Goal: Feedback & Contribution: Contribute content

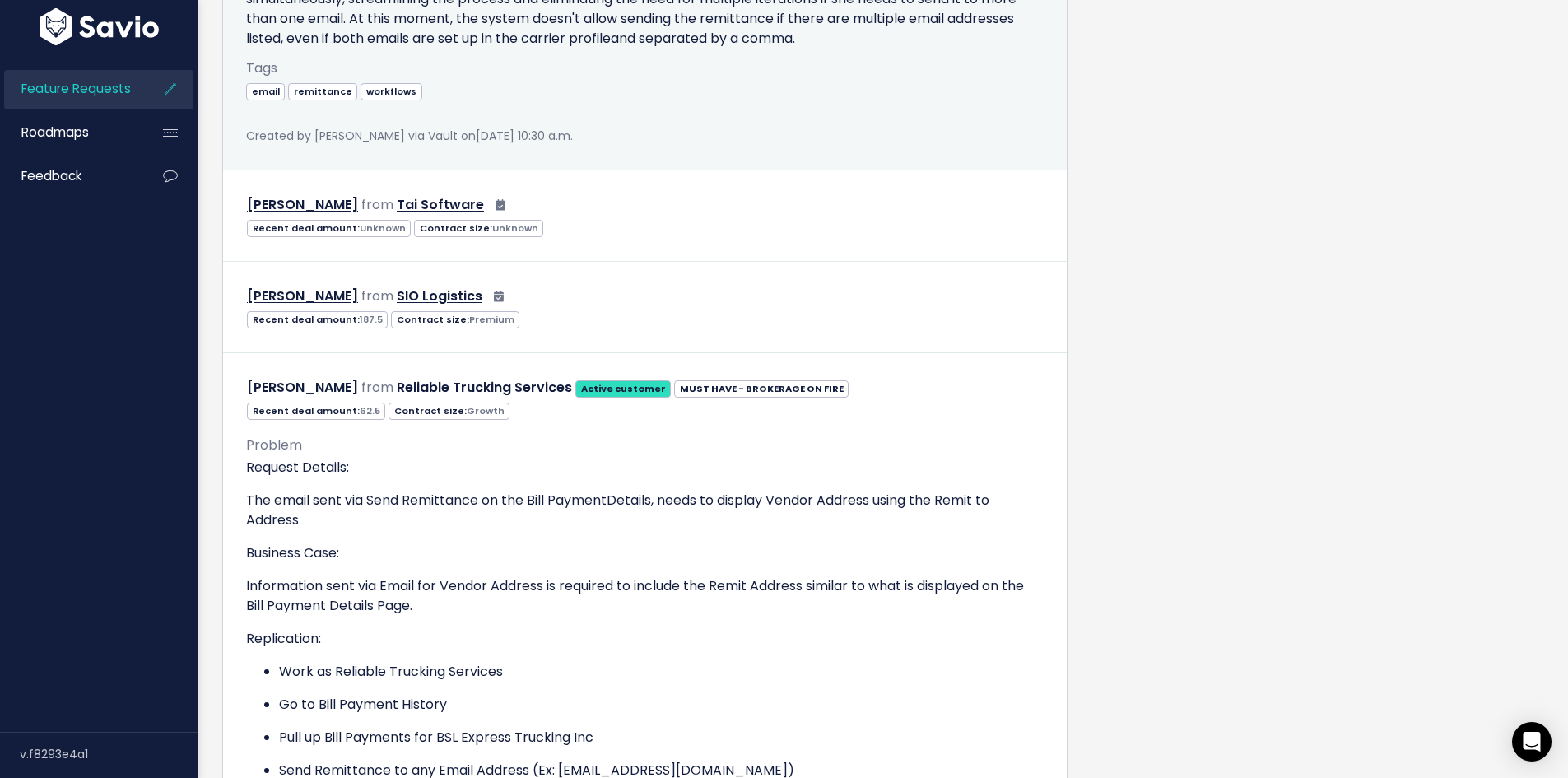
scroll to position [1344, 0]
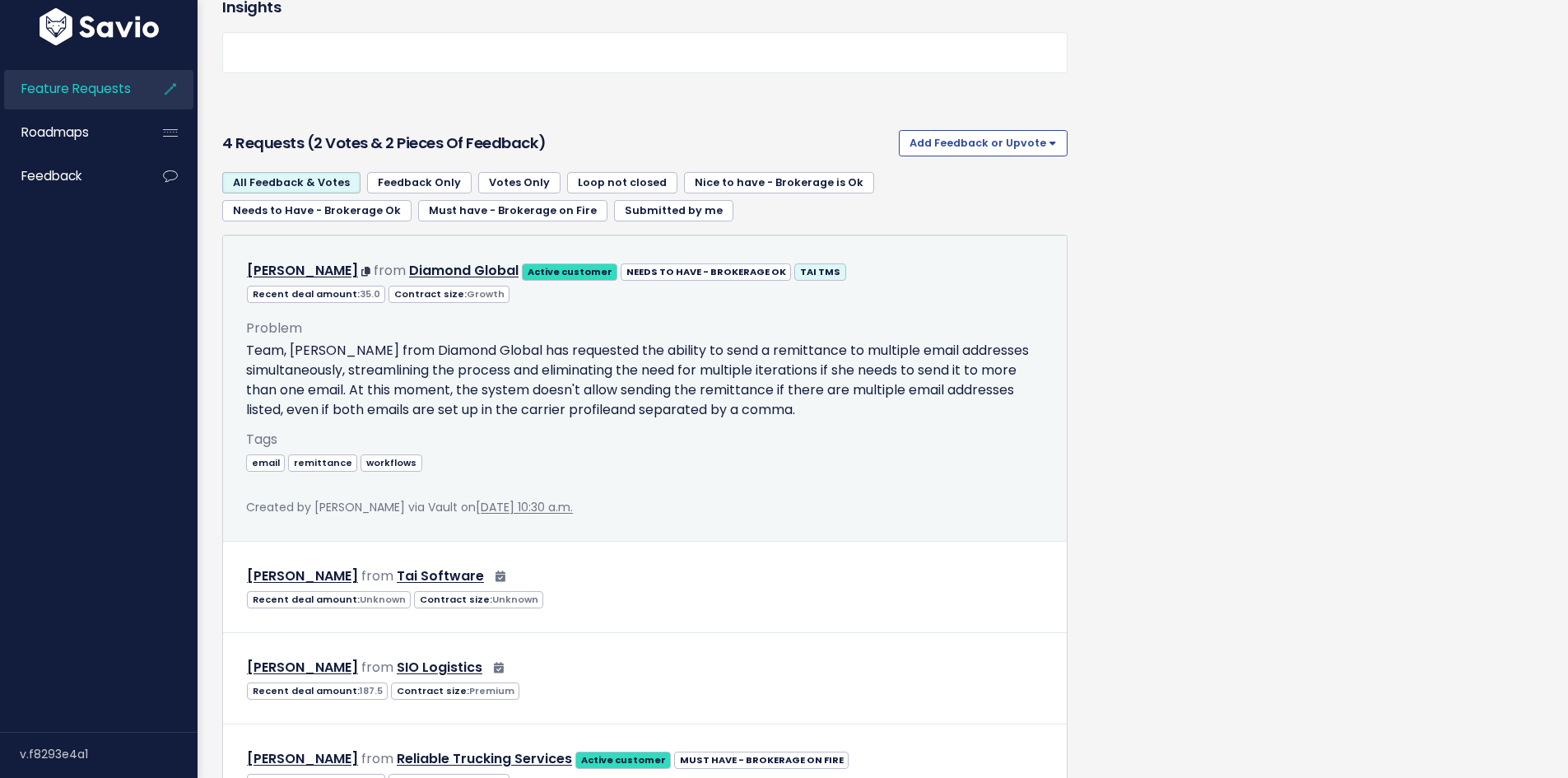
scroll to position [988, 0]
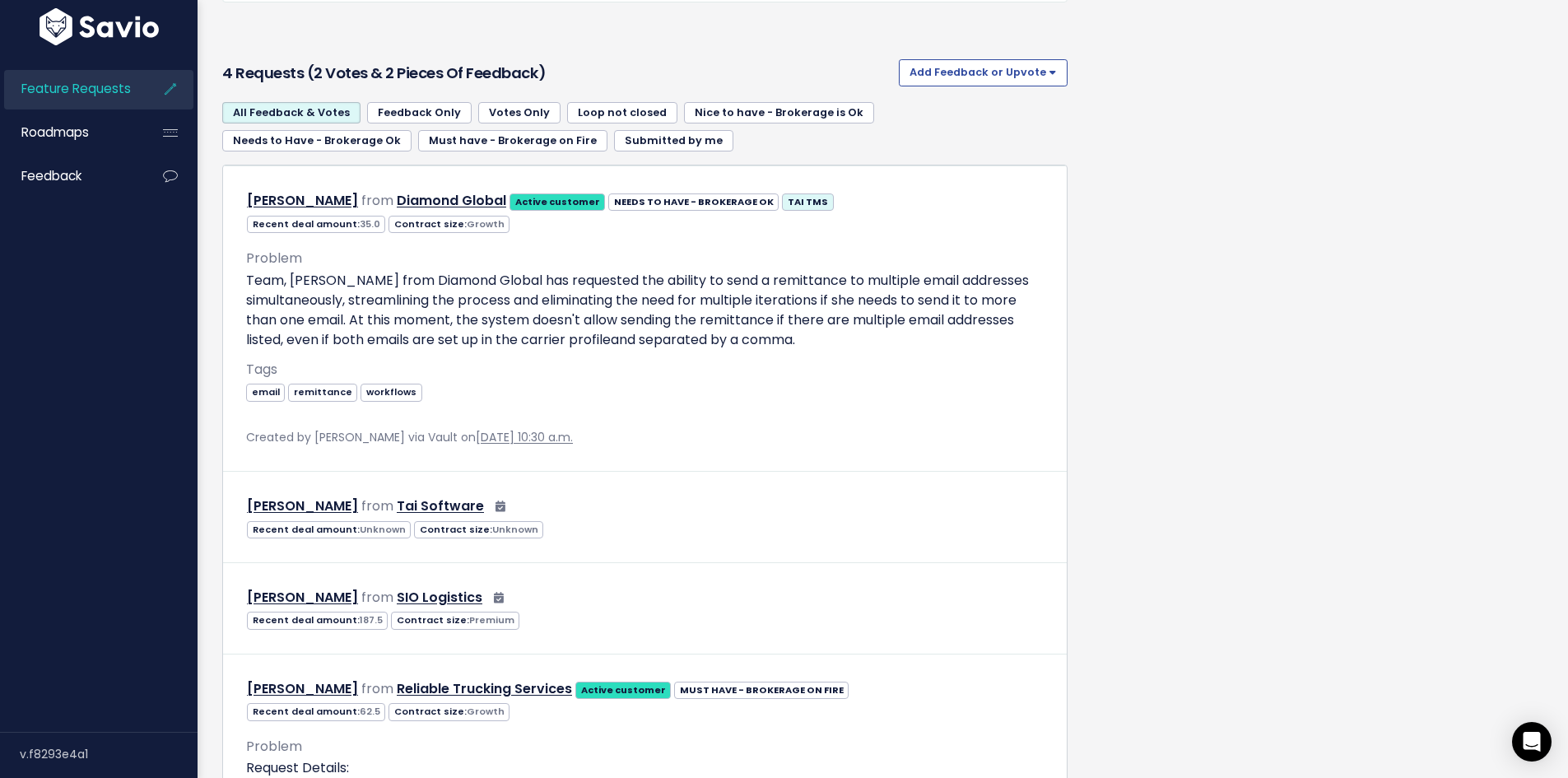
scroll to position [1301, 0]
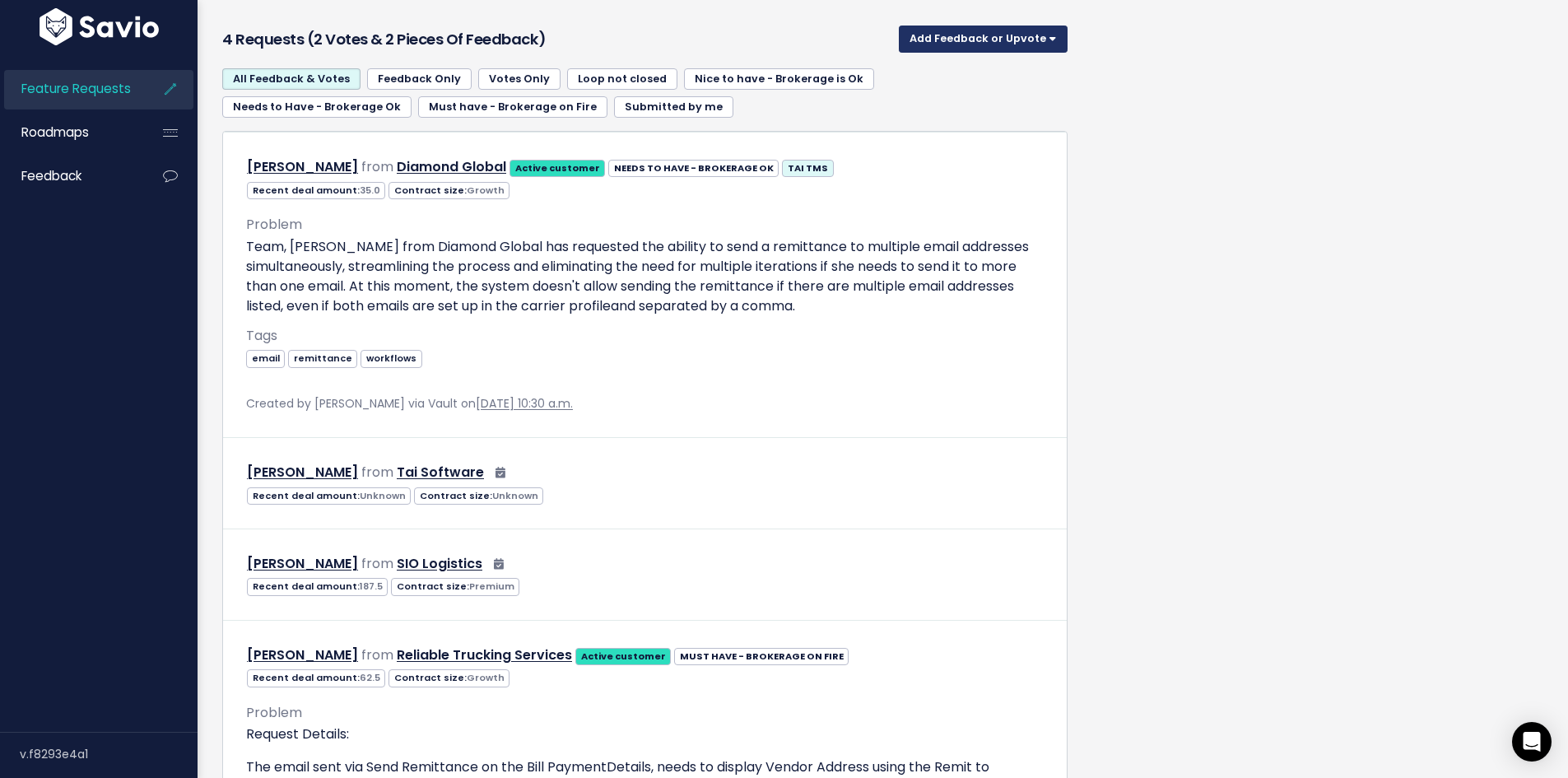
click at [992, 52] on button "Add Feedback or Upvote" at bounding box center [983, 39] width 169 height 27
click at [957, 130] on link "Add Feedback" at bounding box center [982, 114] width 156 height 32
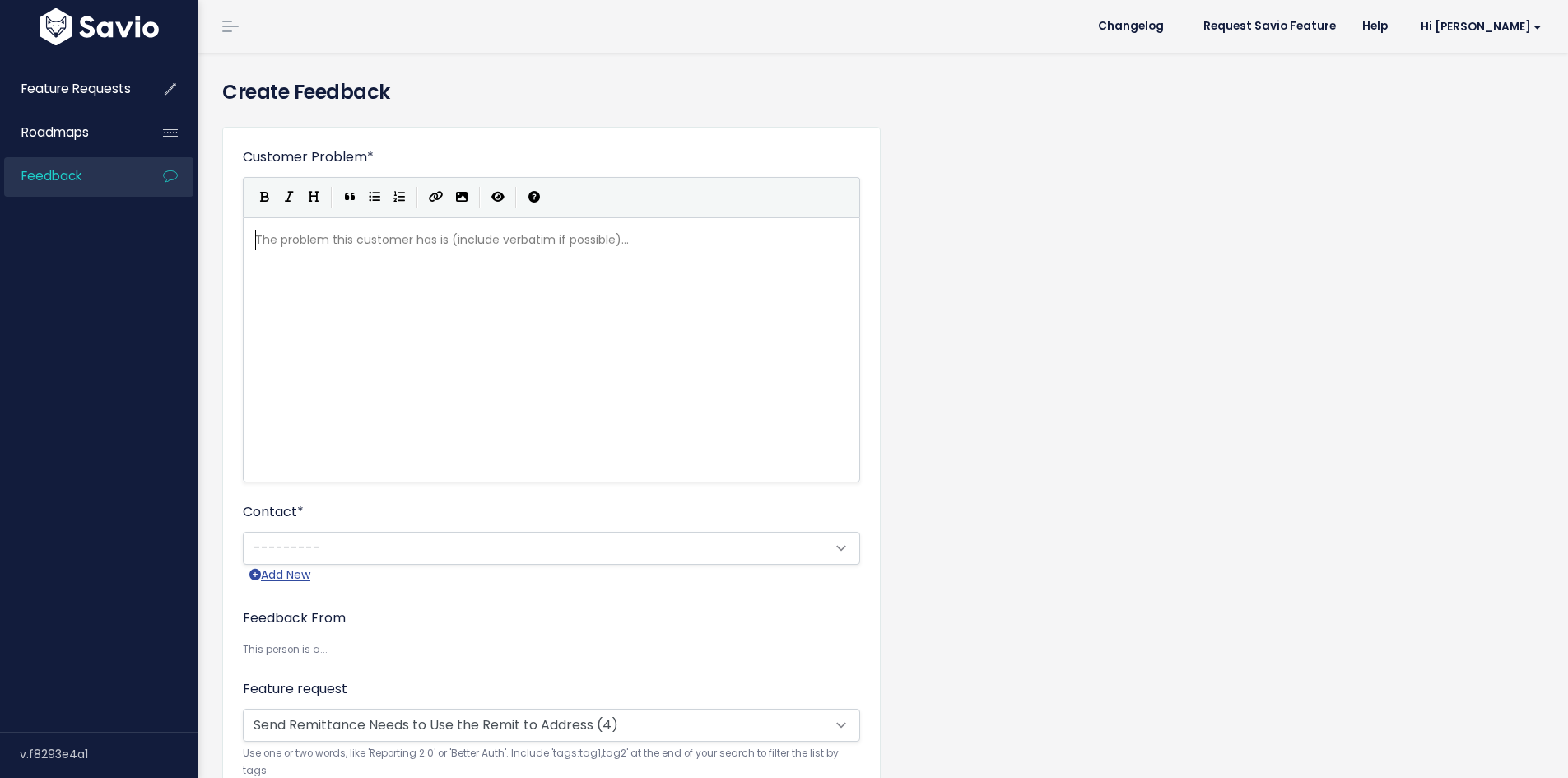
scroll to position [2, 0]
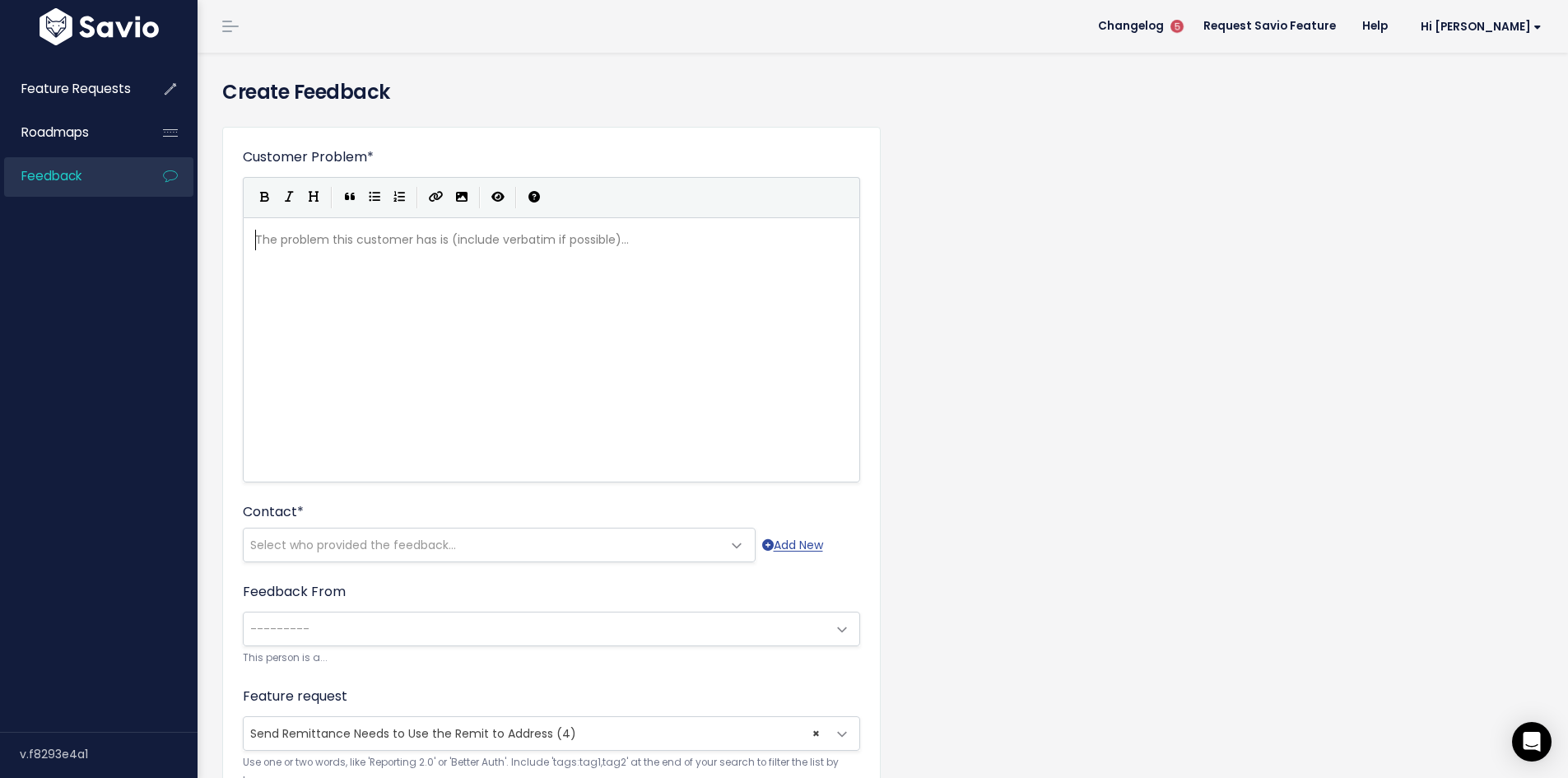
paste textarea "Carrier"
click at [294, 236] on span "LSP Carrier's Remittance Advice" at bounding box center [371, 240] width 233 height 16
type textarea "LSP Carrier's Remittance Advice"
click at [251, 257] on div "x Karen Schwantes from Time Logistics Group, Inc" at bounding box center [551, 350] width 617 height 265
click at [255, 256] on span "from" at bounding box center [269, 259] width 28 height 16
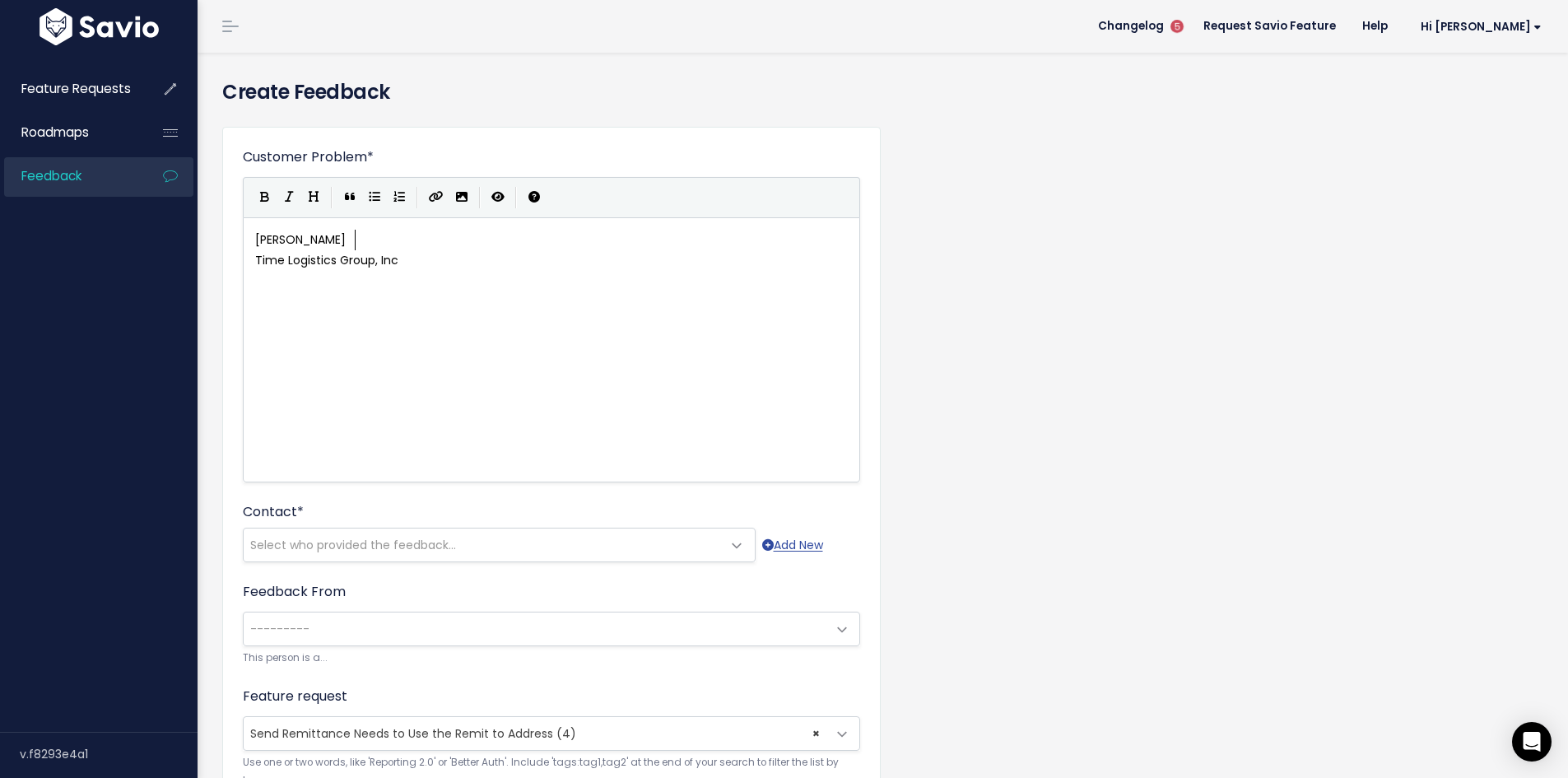
scroll to position [6, 2]
click at [255, 256] on span "Time Logistics Group, Inc" at bounding box center [326, 259] width 143 height 16
click at [639, 244] on pre "Karen Schwantes from Time Logistics Group, Inc" at bounding box center [557, 240] width 611 height 21
type textarea "is requesting the sus"
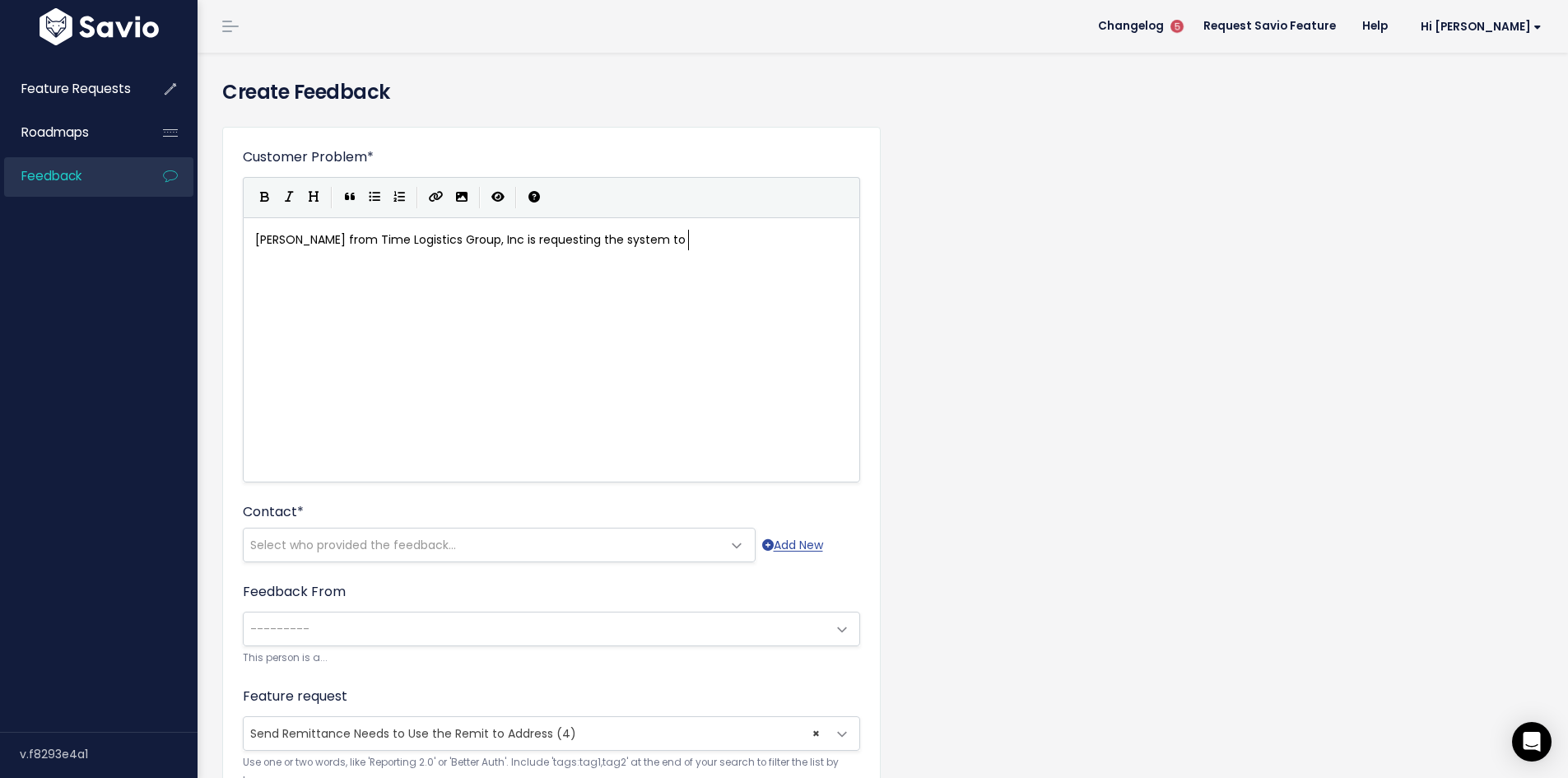
scroll to position [6, 52]
type textarea "ystem to"
type textarea "default ot the Remit to Address instead of the email address when sending renmi="
paste textarea "e"
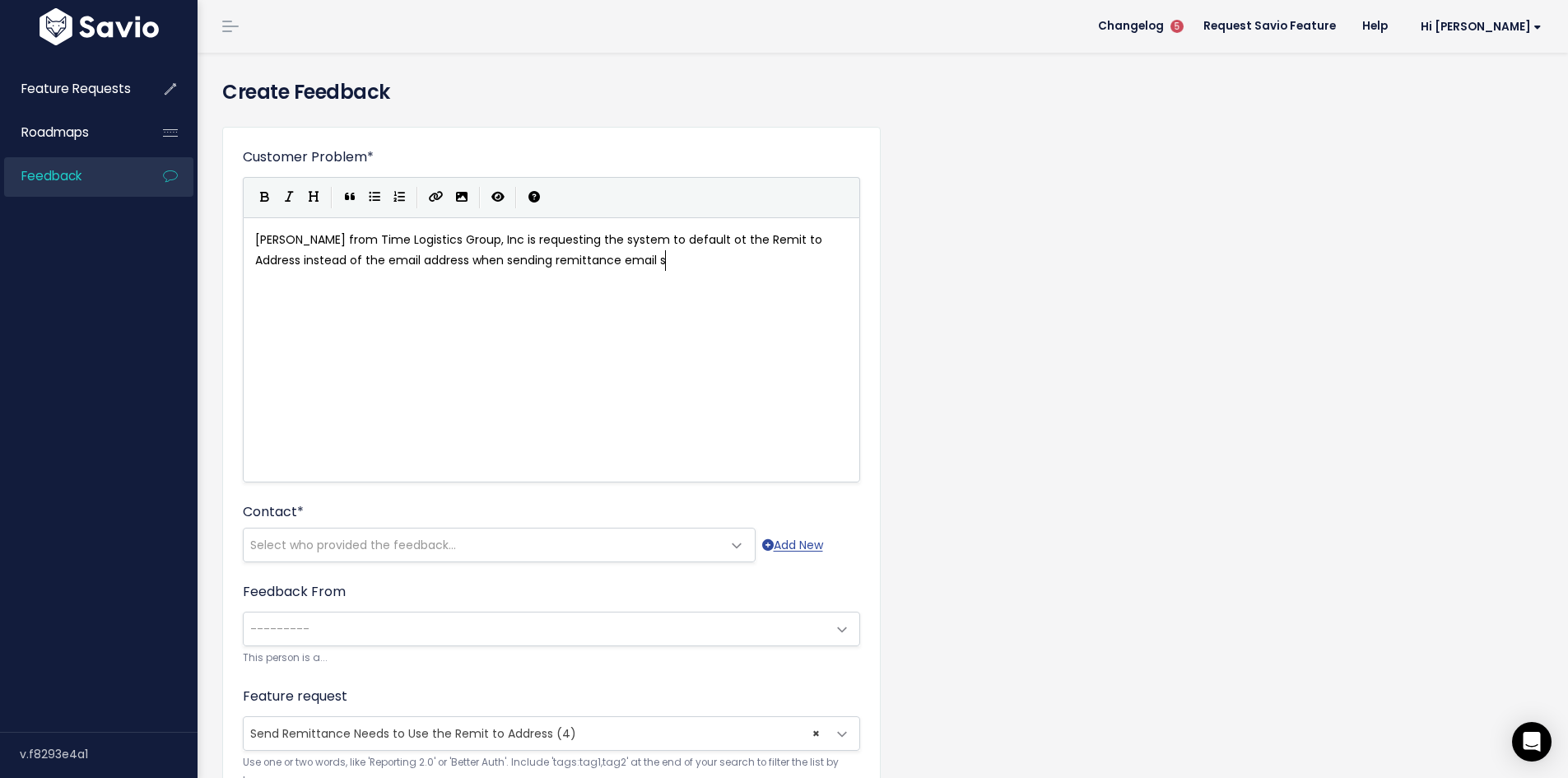
type textarea "email sf"
type textarea "from the Bu"
type textarea "ill Psyment HIstory page."
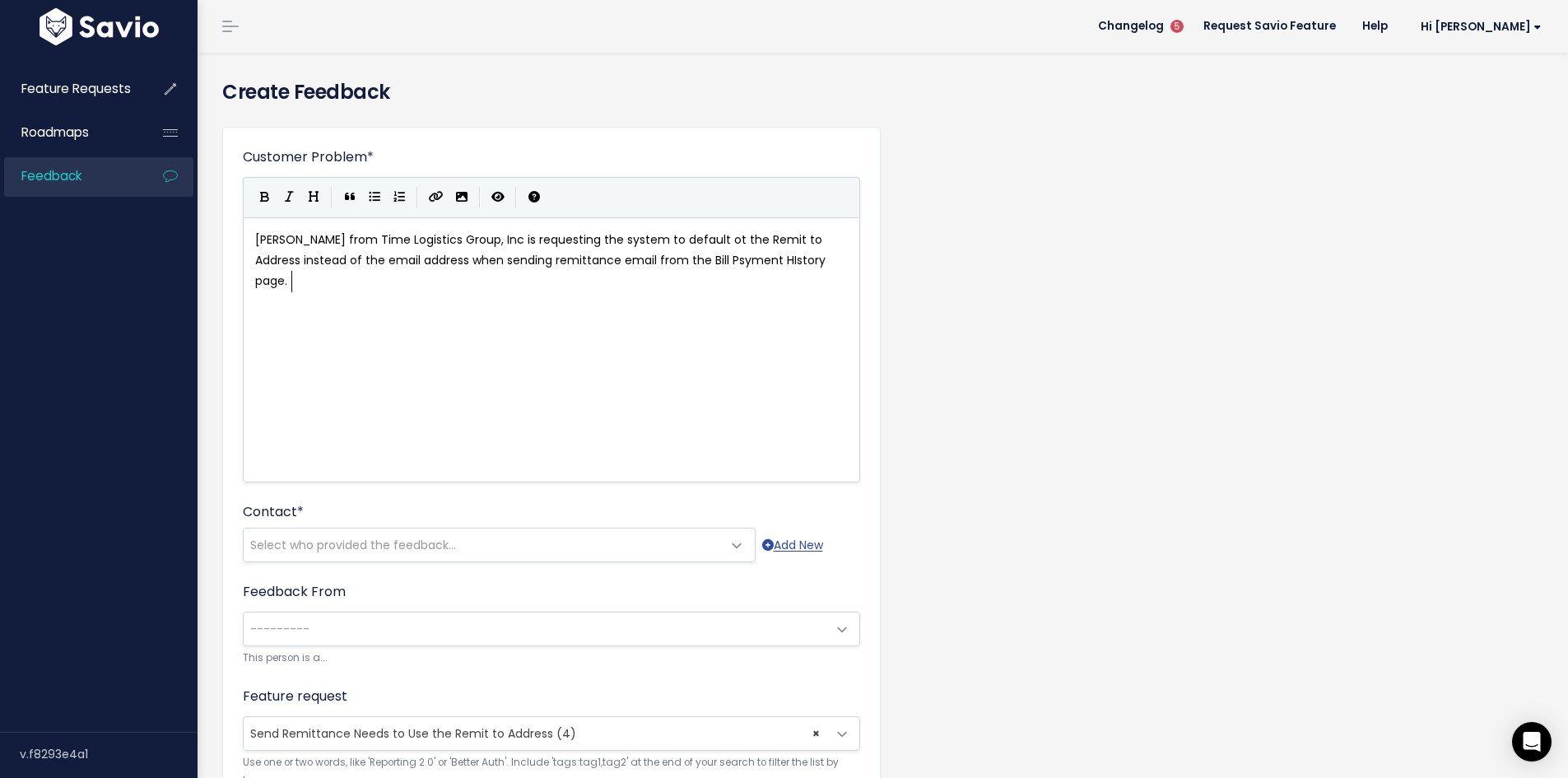
click at [737, 259] on span "Karen Schwantes from Time Logistics Group, Inc is requesting the system to defa…" at bounding box center [542, 260] width 573 height 58
click at [740, 259] on span "Karen Schwantes from Time Logistics Group, Inc is requesting the system to defa…" at bounding box center [542, 260] width 573 height 58
type textarea "a"
click at [586, 304] on div "x Karen Schwantes from Time Logistics Group, Inc is requesting the system to de…" at bounding box center [572, 370] width 641 height 289
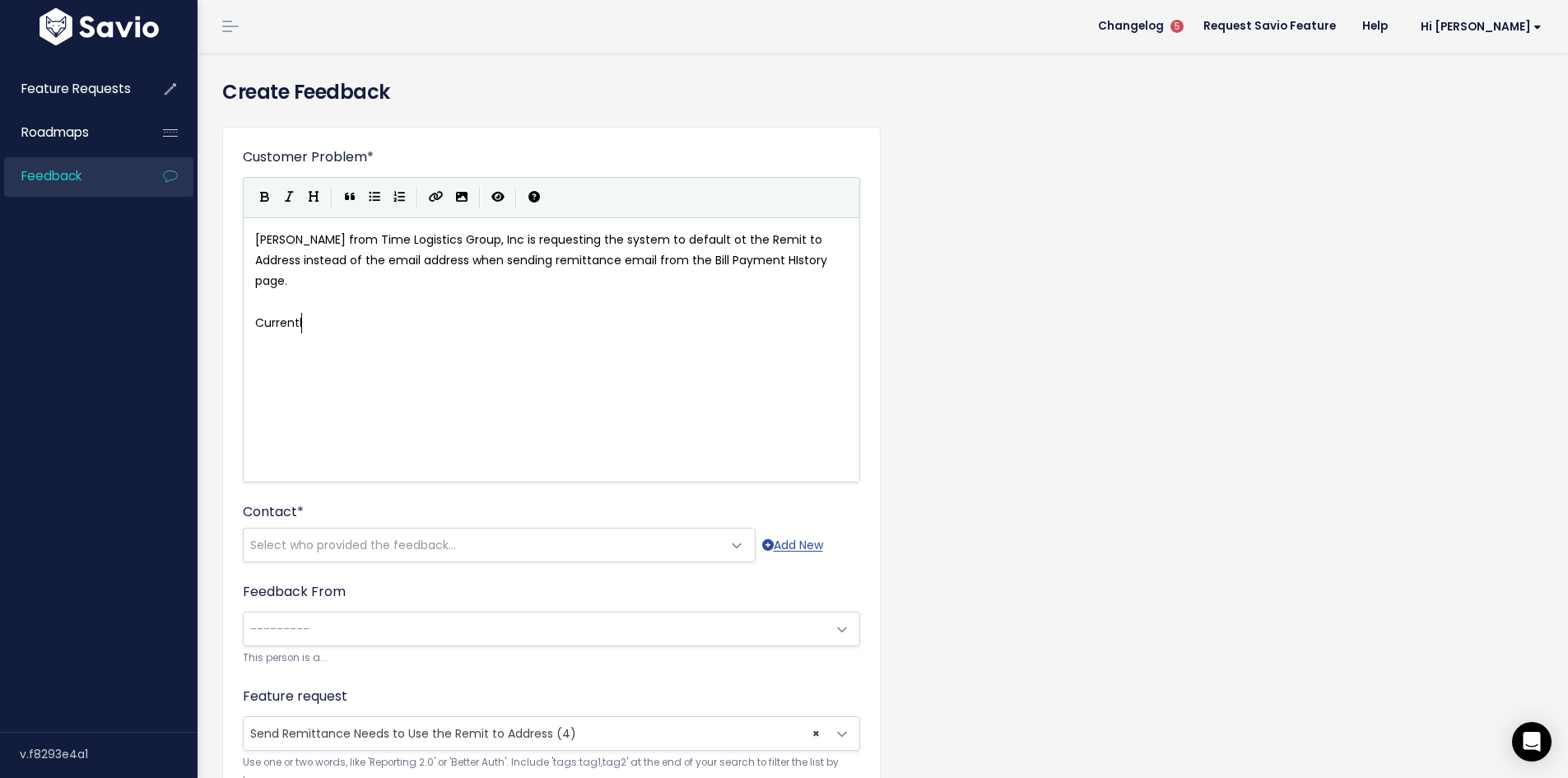
scroll to position [6, 56]
type textarea "Currently what we are sending is"
paste textarea
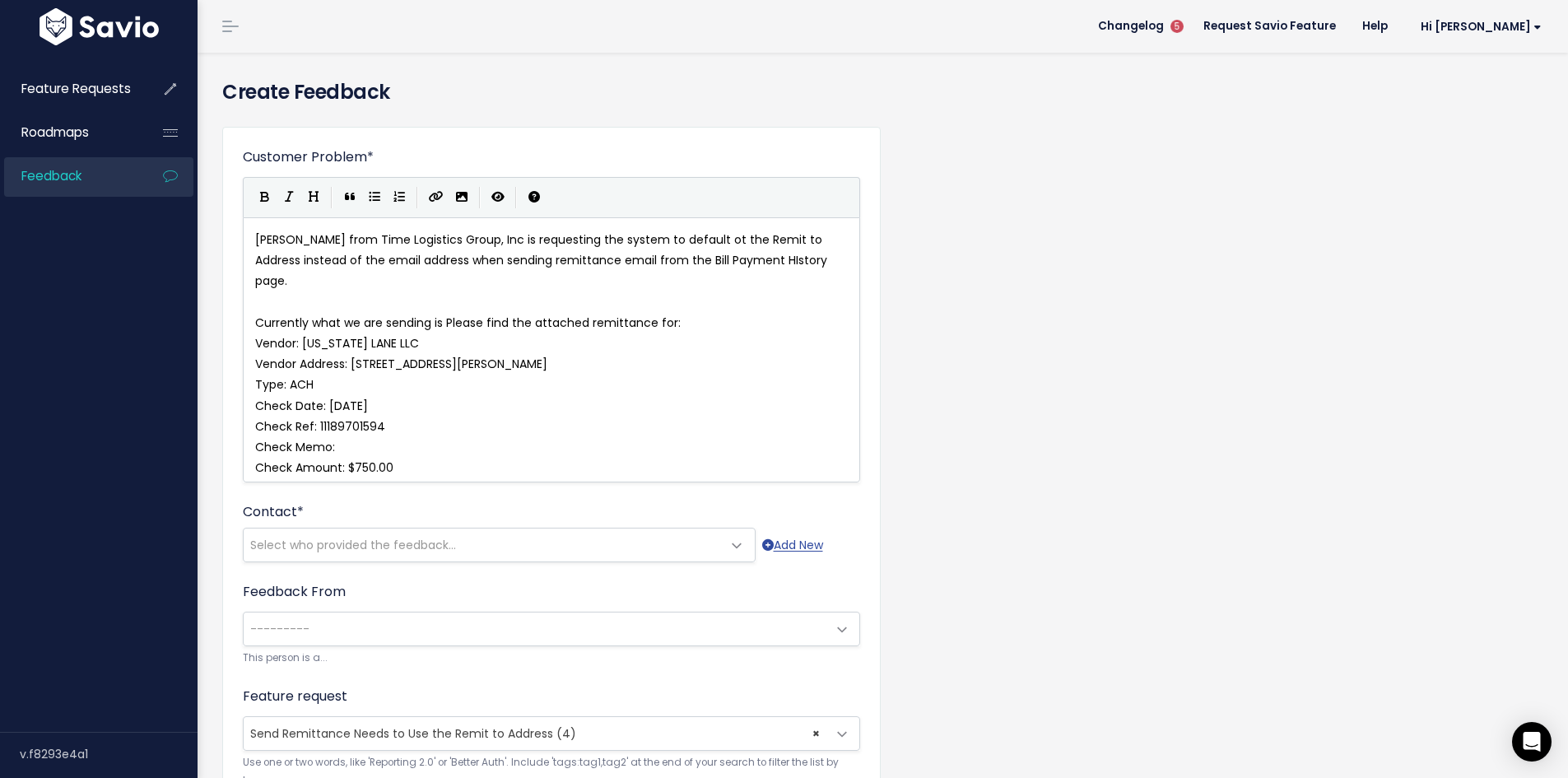
click at [445, 322] on span "Currently what we are sending is Please find the attached remittance for:" at bounding box center [468, 322] width 425 height 16
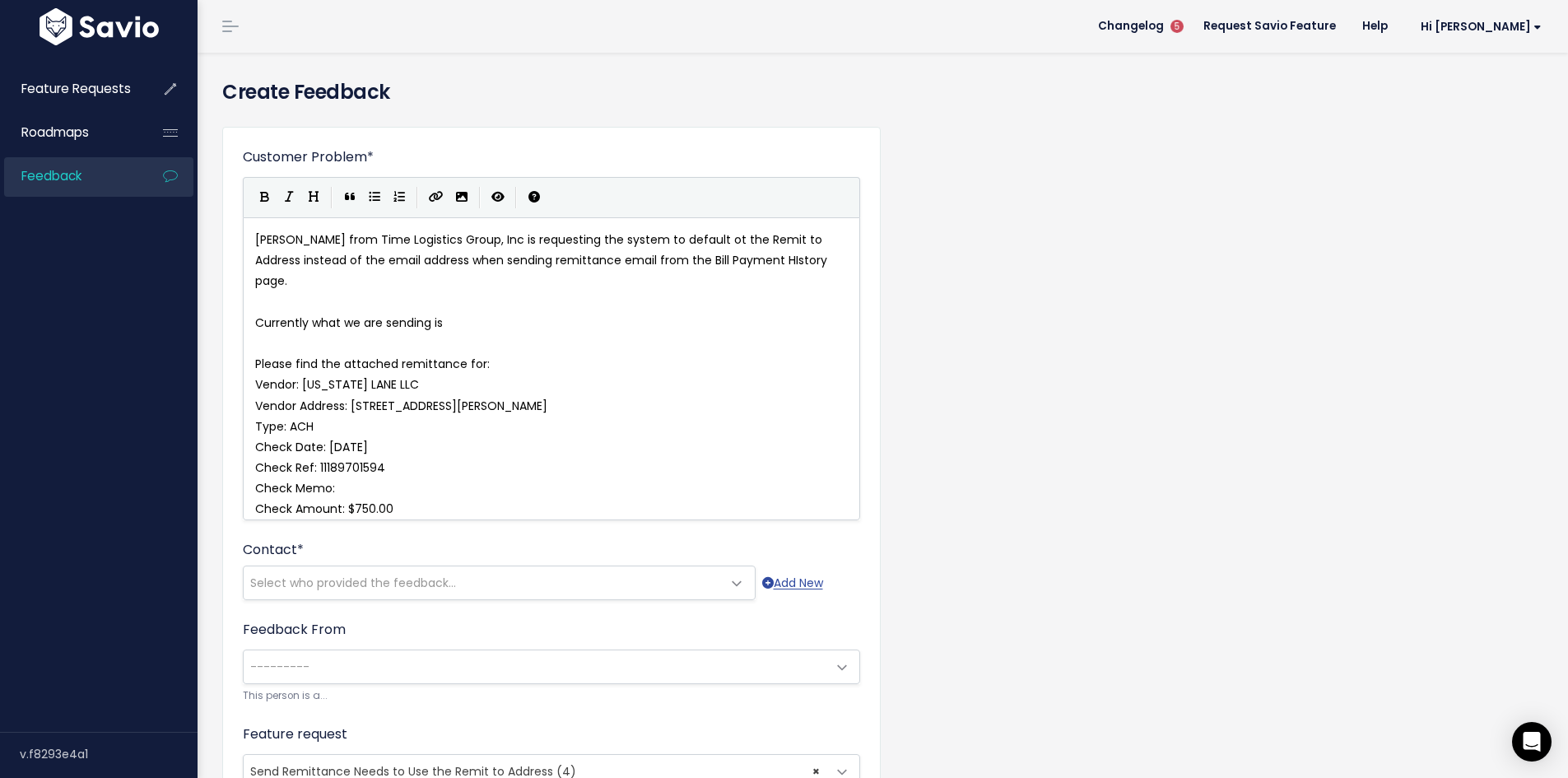
click at [353, 427] on pre "Type: ACH" at bounding box center [557, 427] width 611 height 21
type textarea "Vendor Address: [STREET_ADDRESS][PERSON_NAME]"
type textarea "(Physicia"
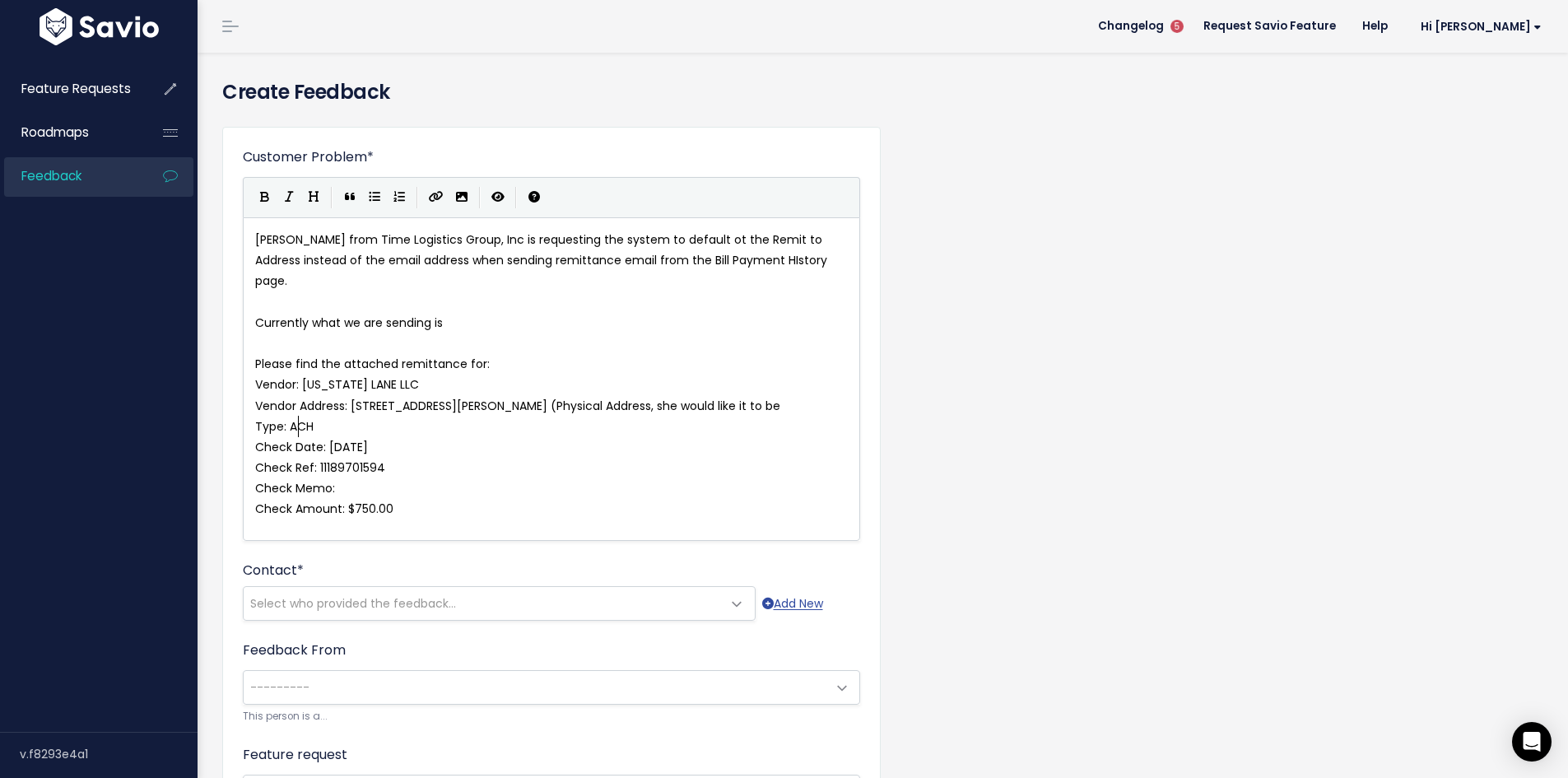
type textarea "al Address, she would like it to be r"
type textarea "the Remit to Addf"
type textarea "ress)"
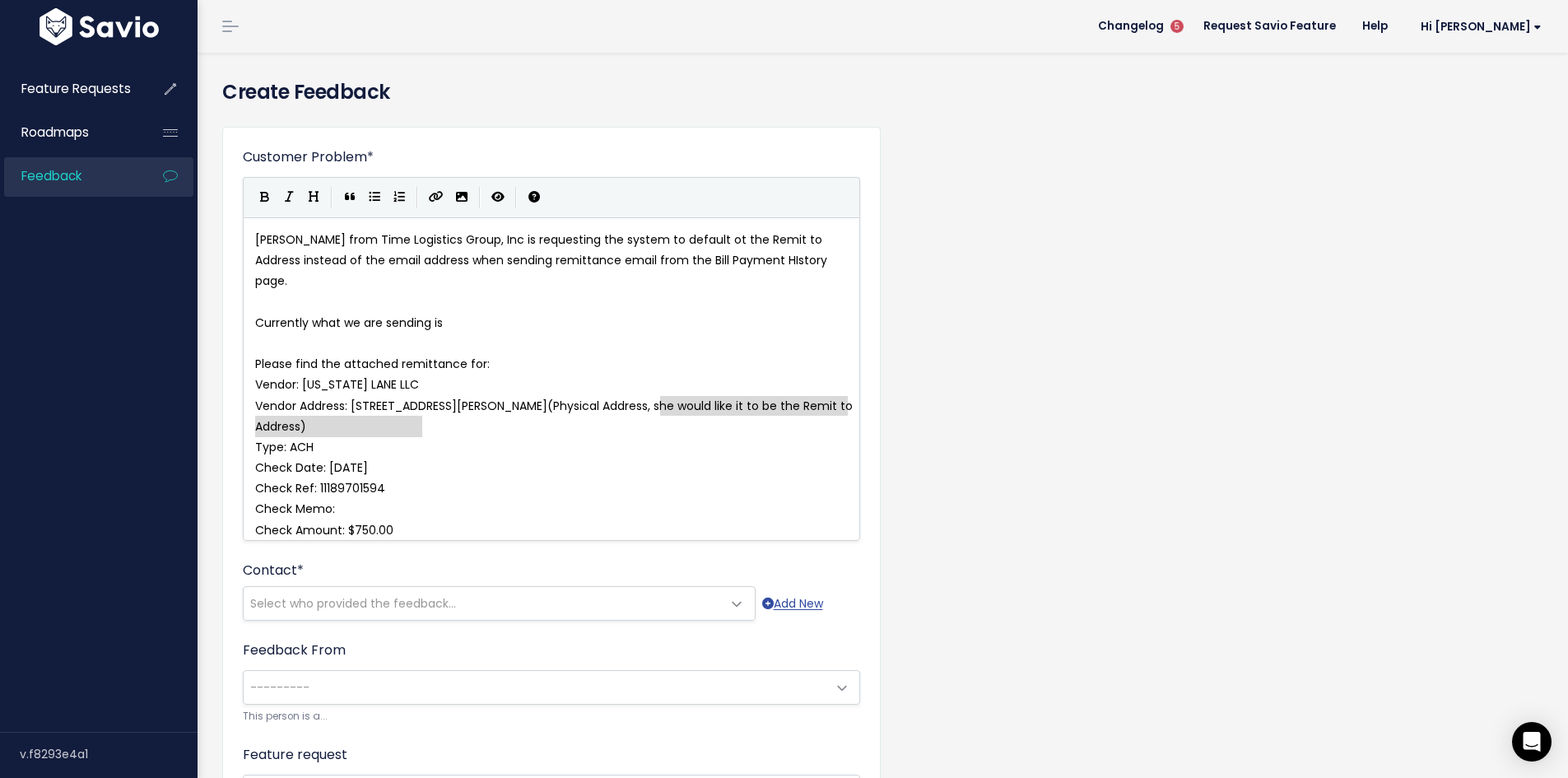
drag, startPoint x: 660, startPoint y: 404, endPoint x: 281, endPoint y: 304, distance: 392.0
type textarea "(Physical Address, she would like it to be the Remit to Address)"
click at [263, 199] on icon "Bold" at bounding box center [264, 196] width 9 height 11
click at [641, 465] on pre "Check Date: [DATE]" at bounding box center [557, 468] width 611 height 21
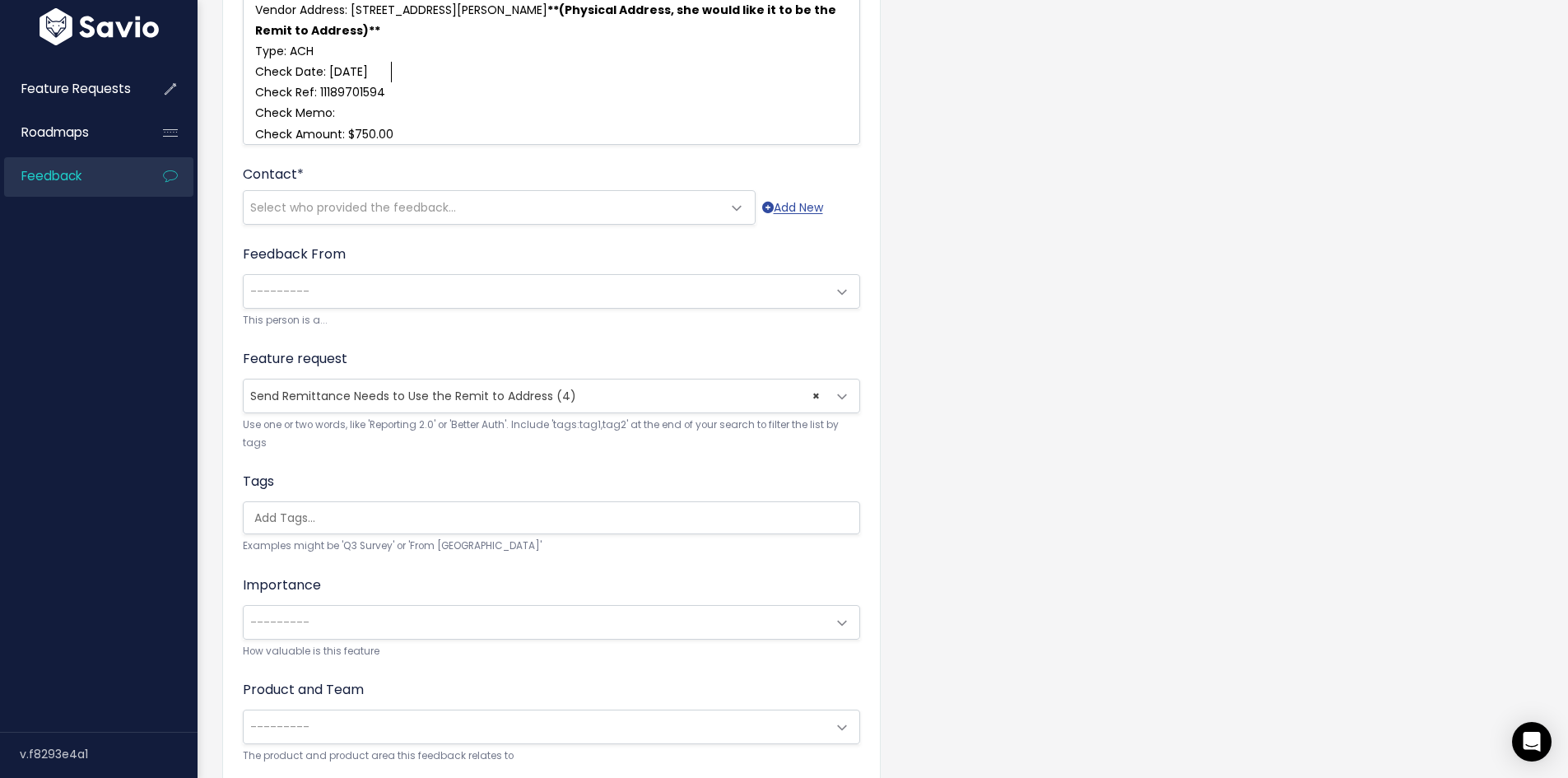
scroll to position [495, 0]
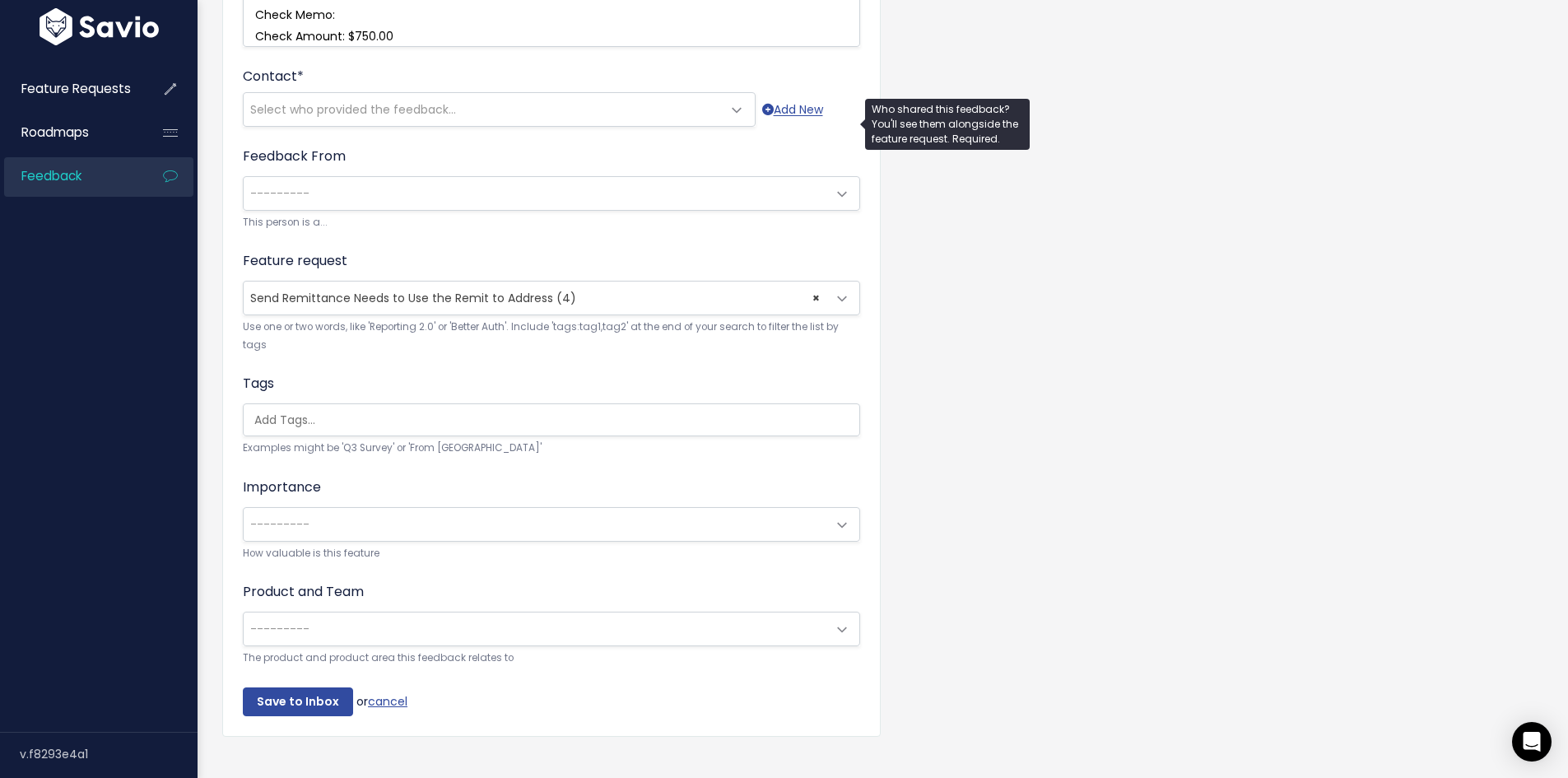
click at [520, 125] on span "Select who provided the feedback..." at bounding box center [482, 109] width 478 height 33
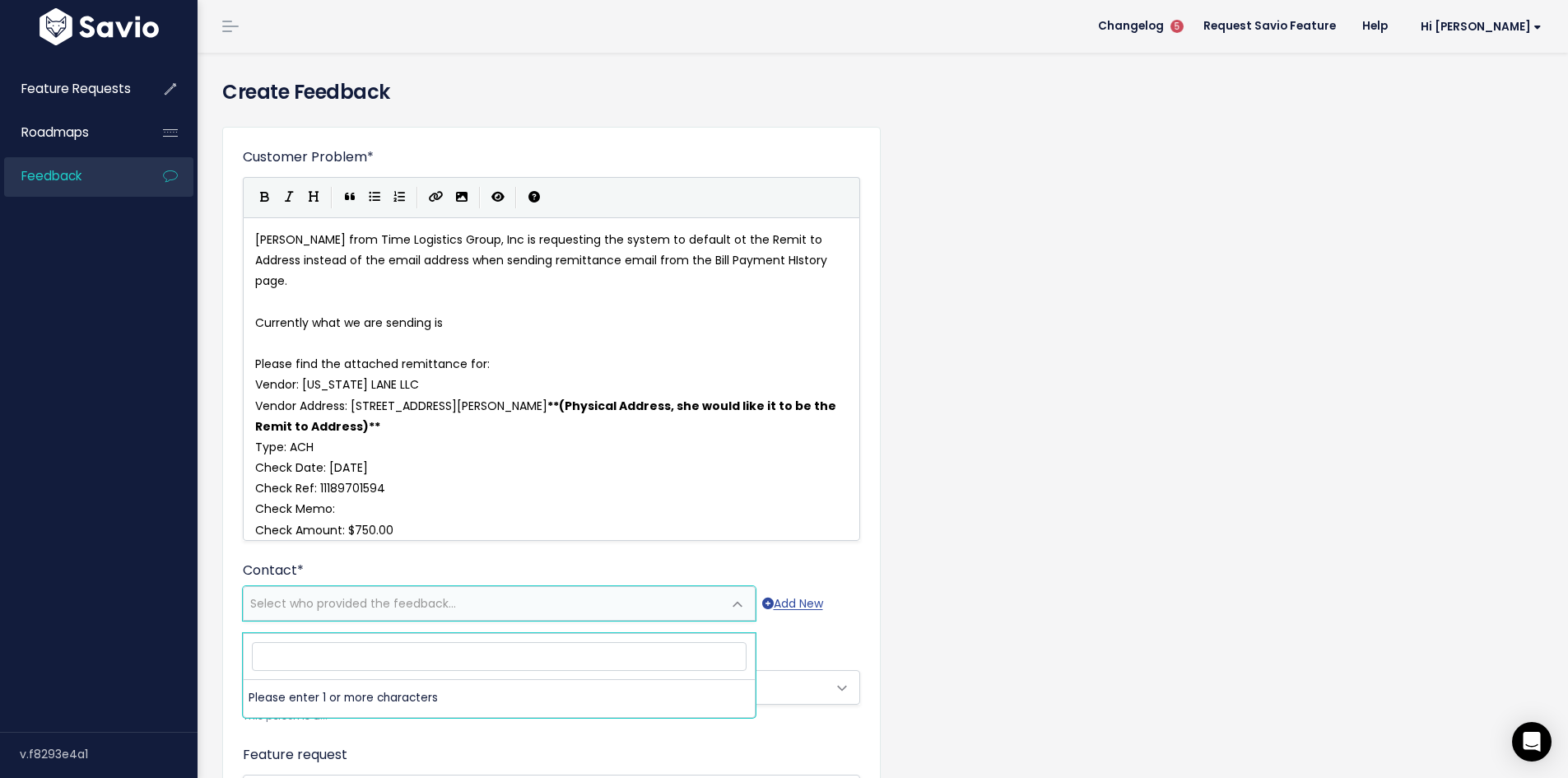
scroll to position [6, 0]
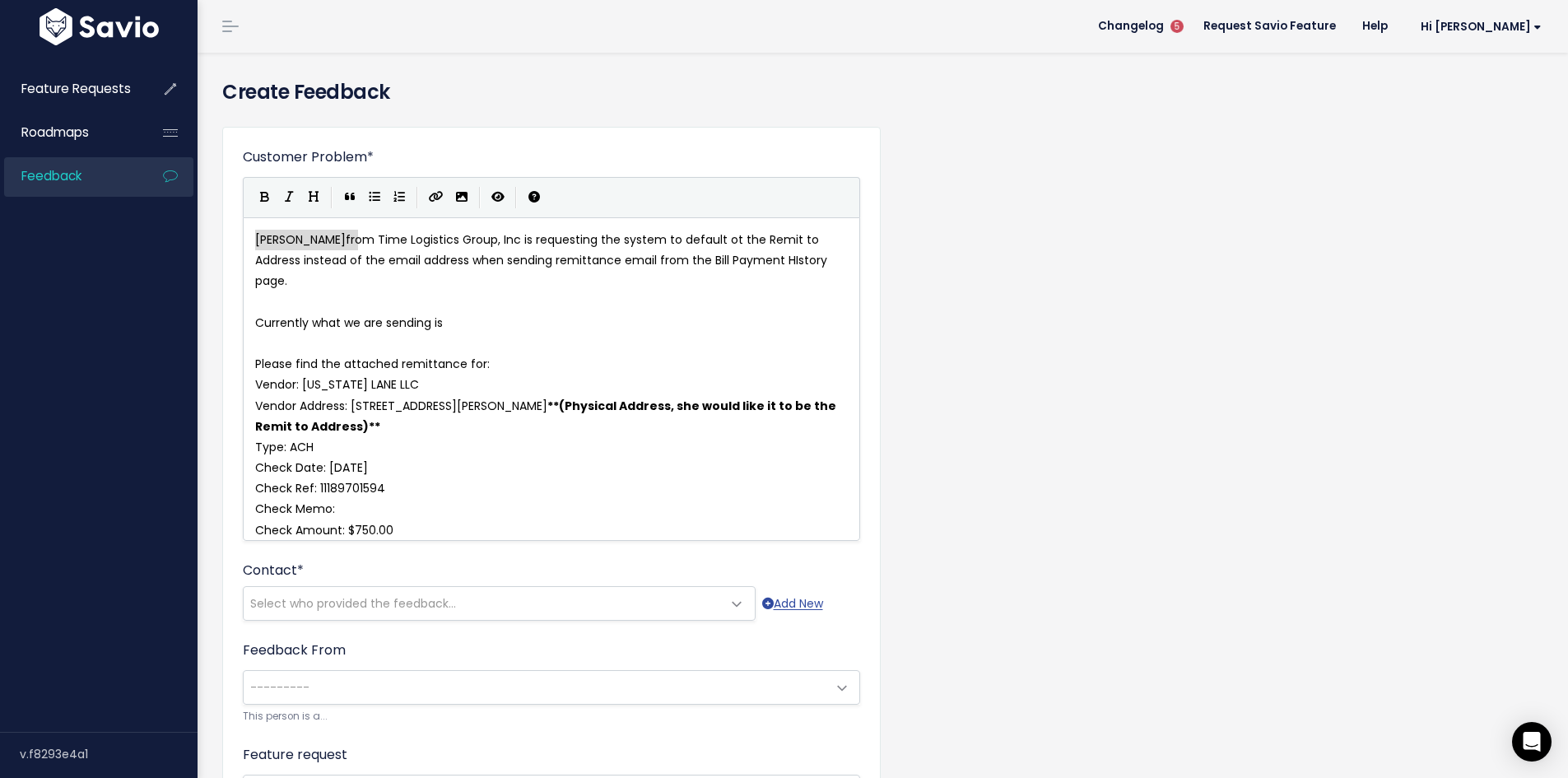
type textarea "[PERSON_NAME]"
drag, startPoint x: 256, startPoint y: 240, endPoint x: 358, endPoint y: 236, distance: 102.1
click at [361, 612] on span "Select who provided the feedback..." at bounding box center [353, 603] width 206 height 16
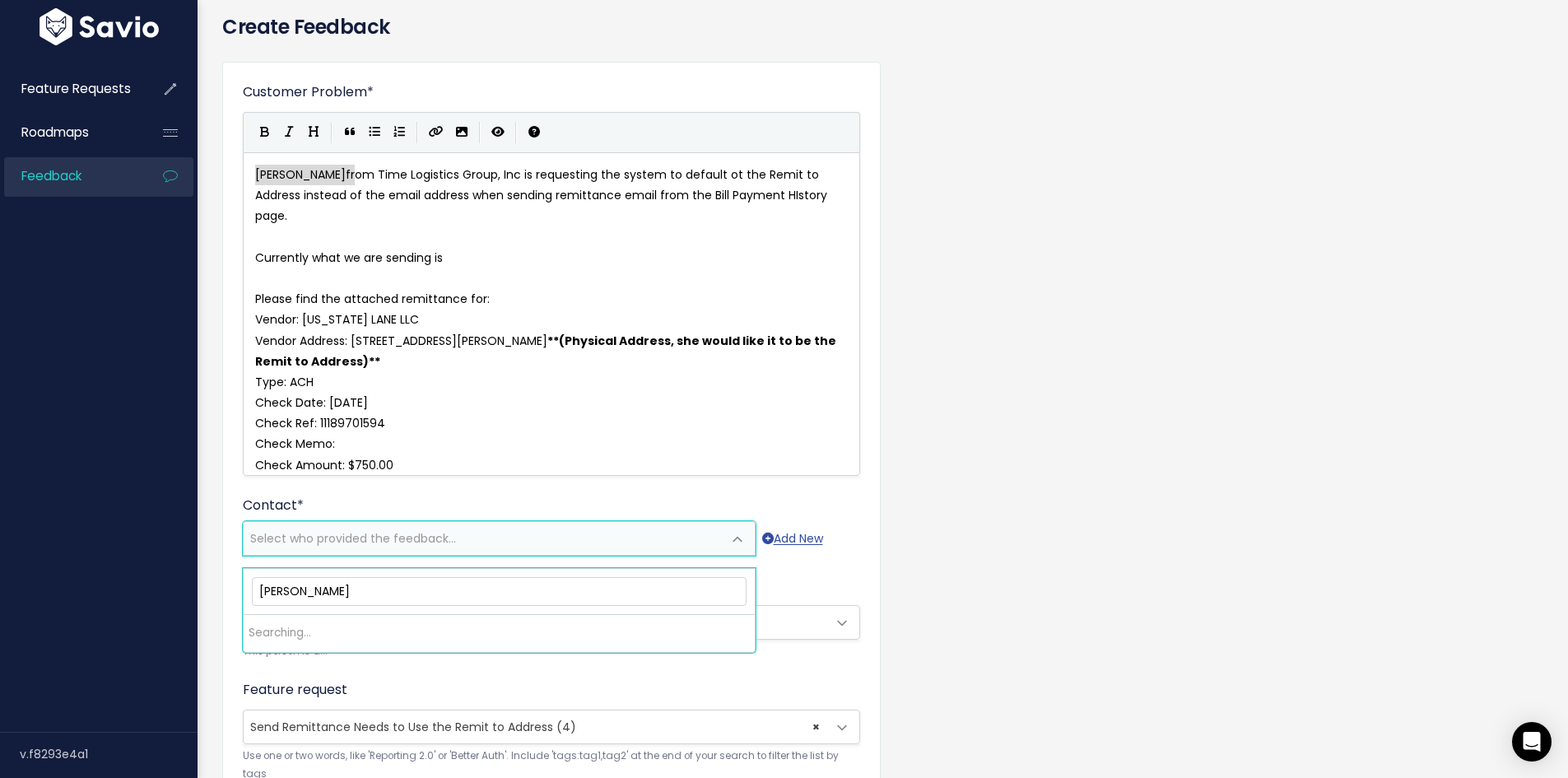
scroll to position [165, 0]
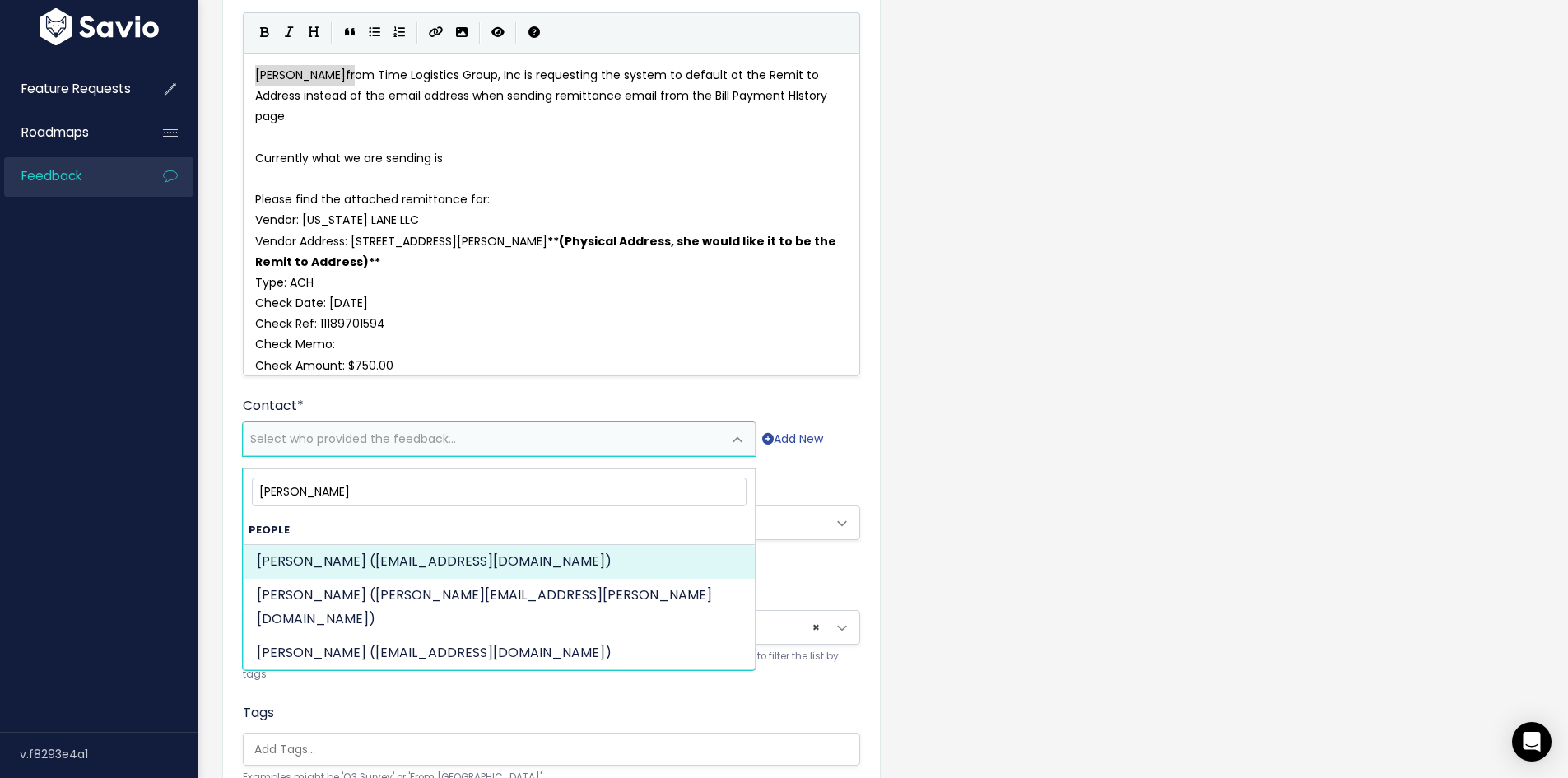
type input "[PERSON_NAME]"
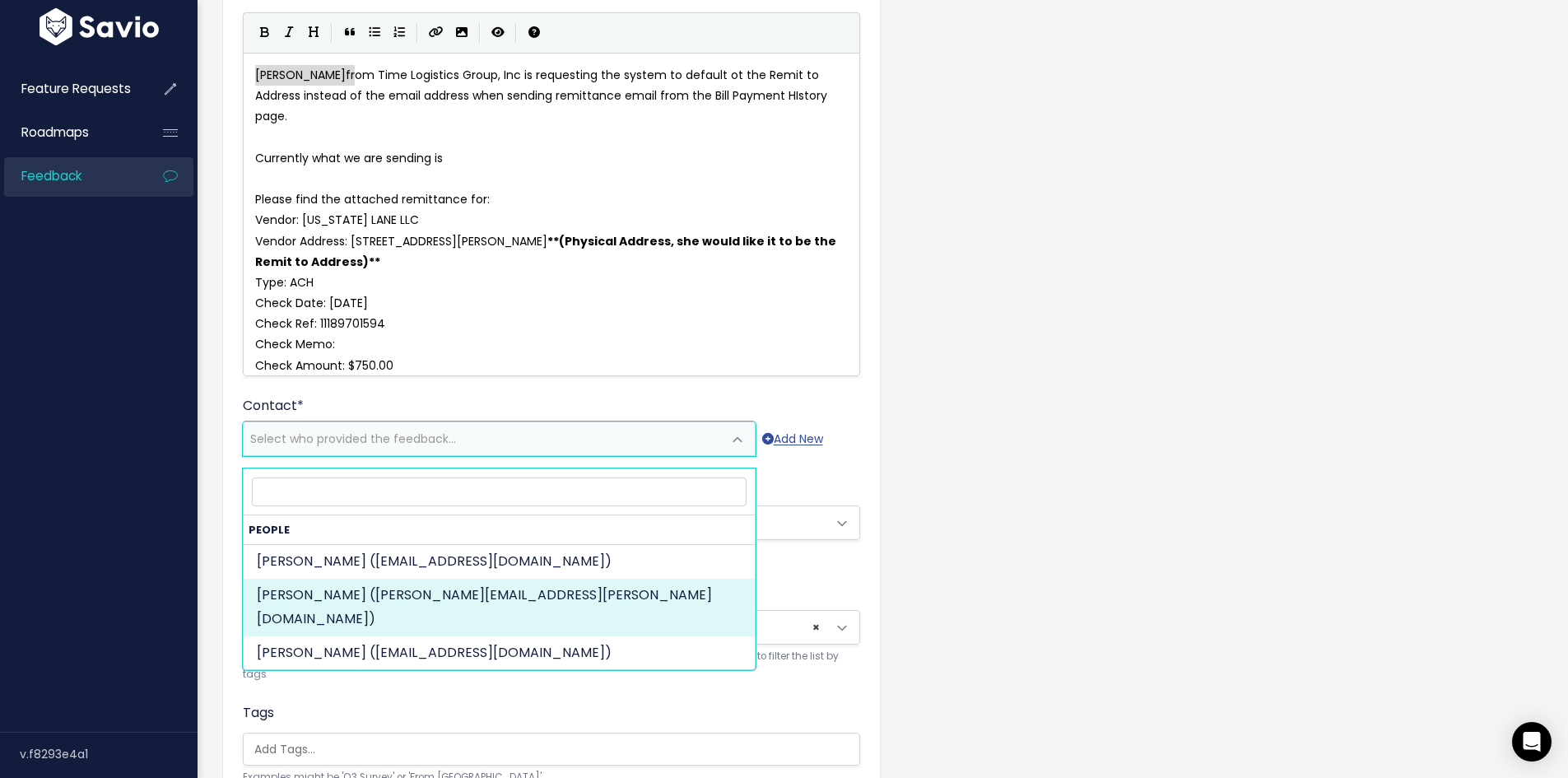
select select "90253642"
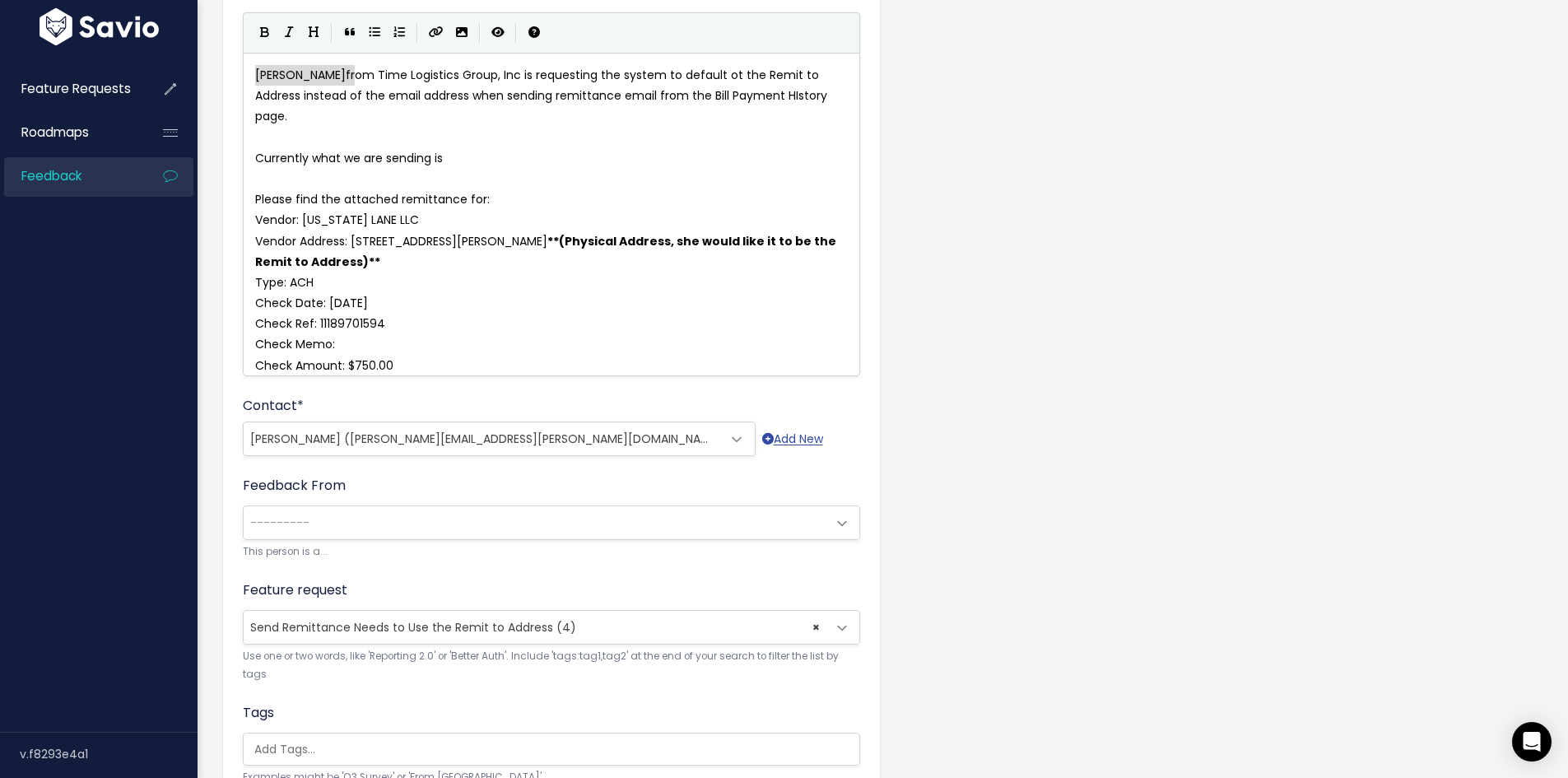
click at [390, 538] on span "---------" at bounding box center [535, 523] width 583 height 33
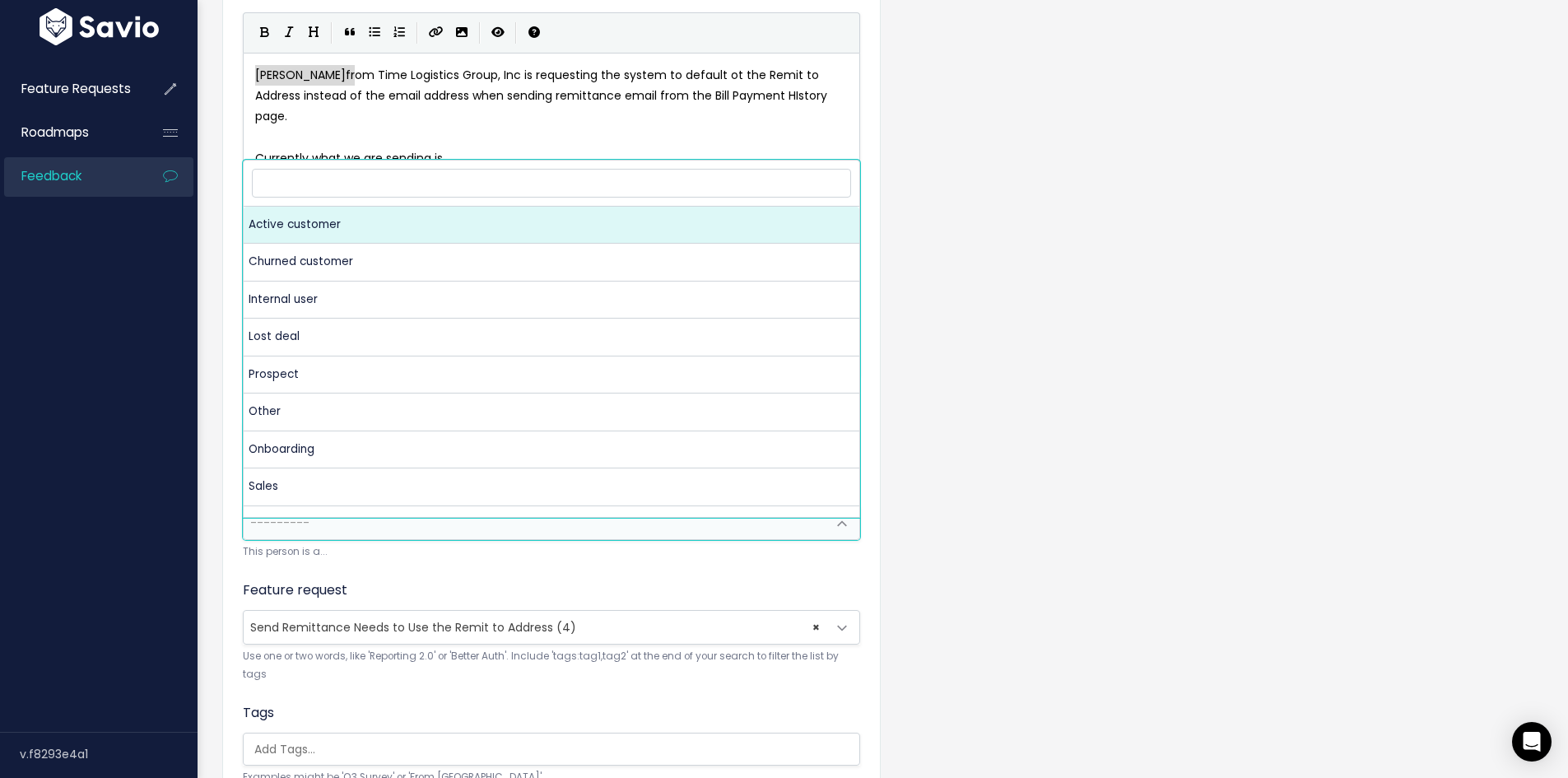
select select "ACTIVE"
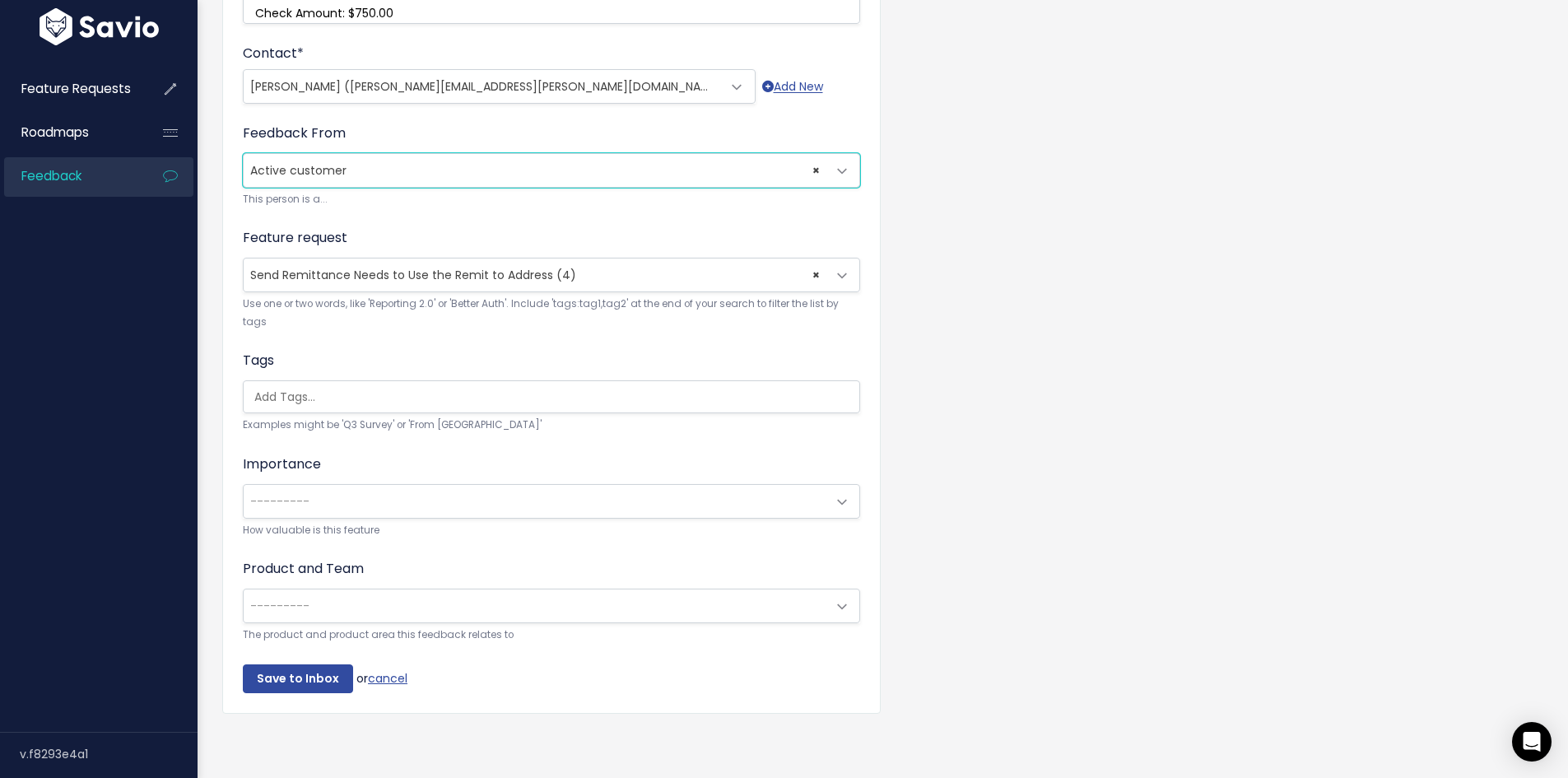
scroll to position [542, 0]
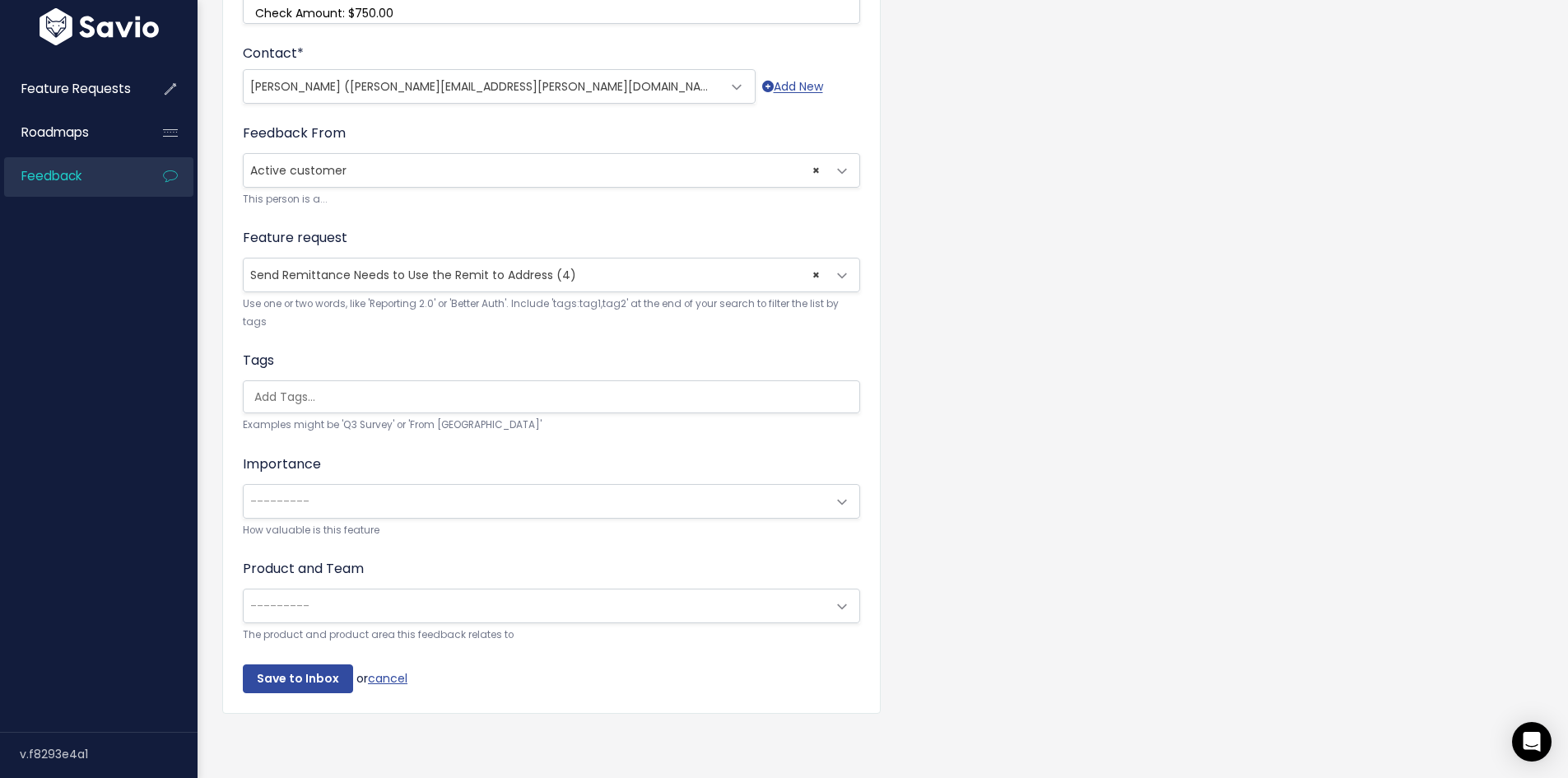
click at [444, 489] on span "---------" at bounding box center [535, 501] width 583 height 33
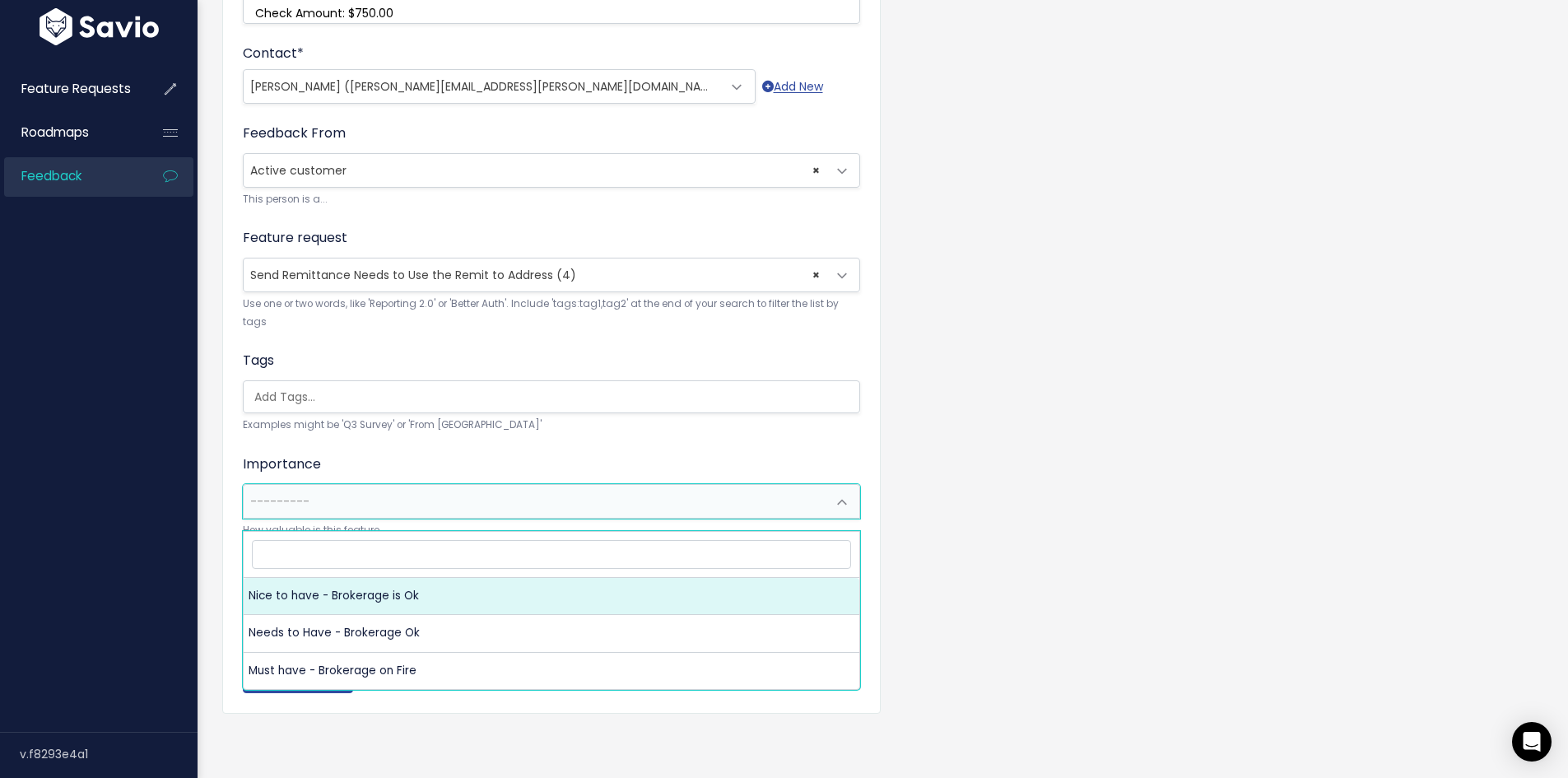
select select "NICE_TO_HAVE"
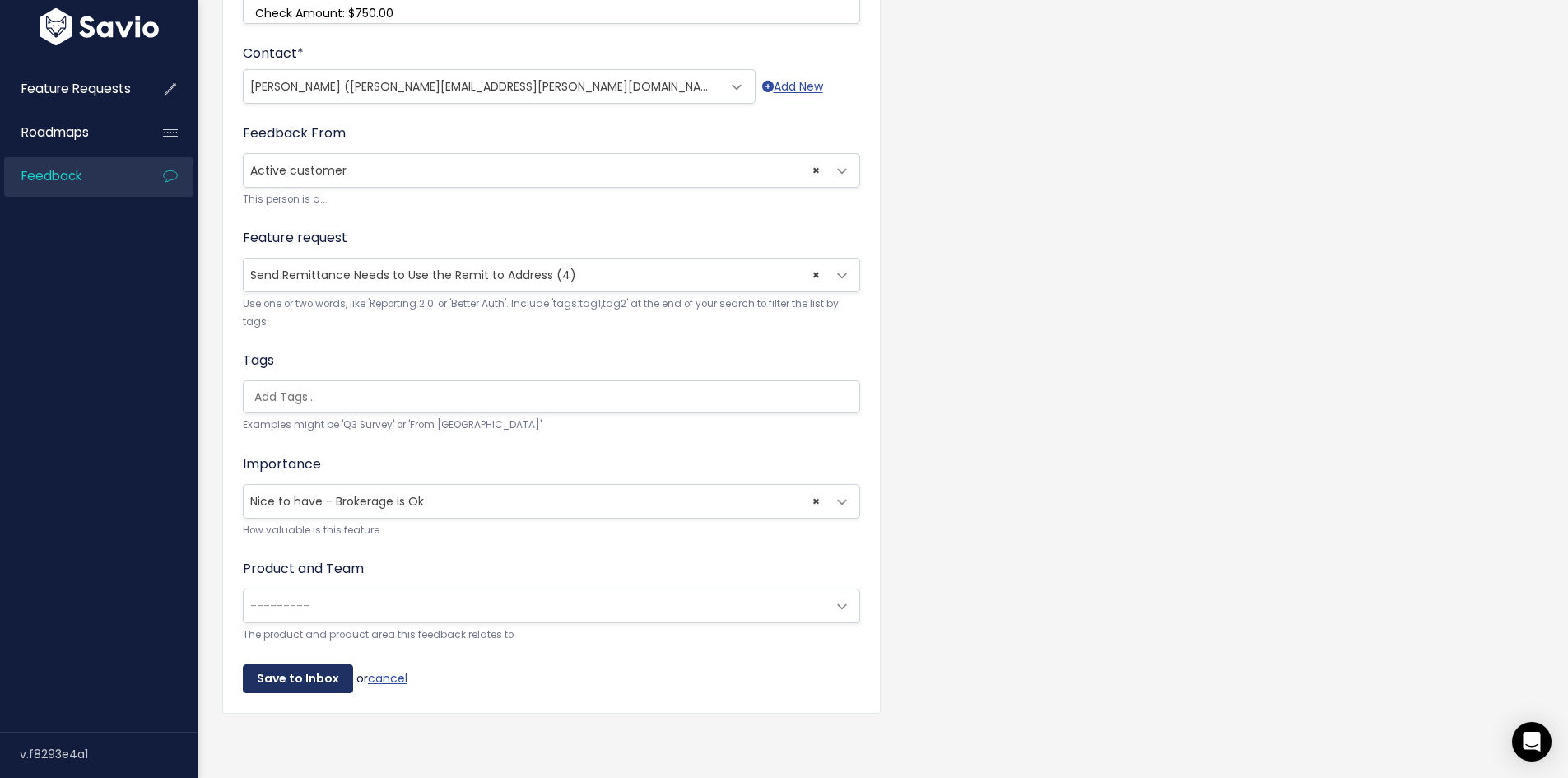
click at [301, 669] on input "Save to Inbox" at bounding box center [298, 679] width 110 height 29
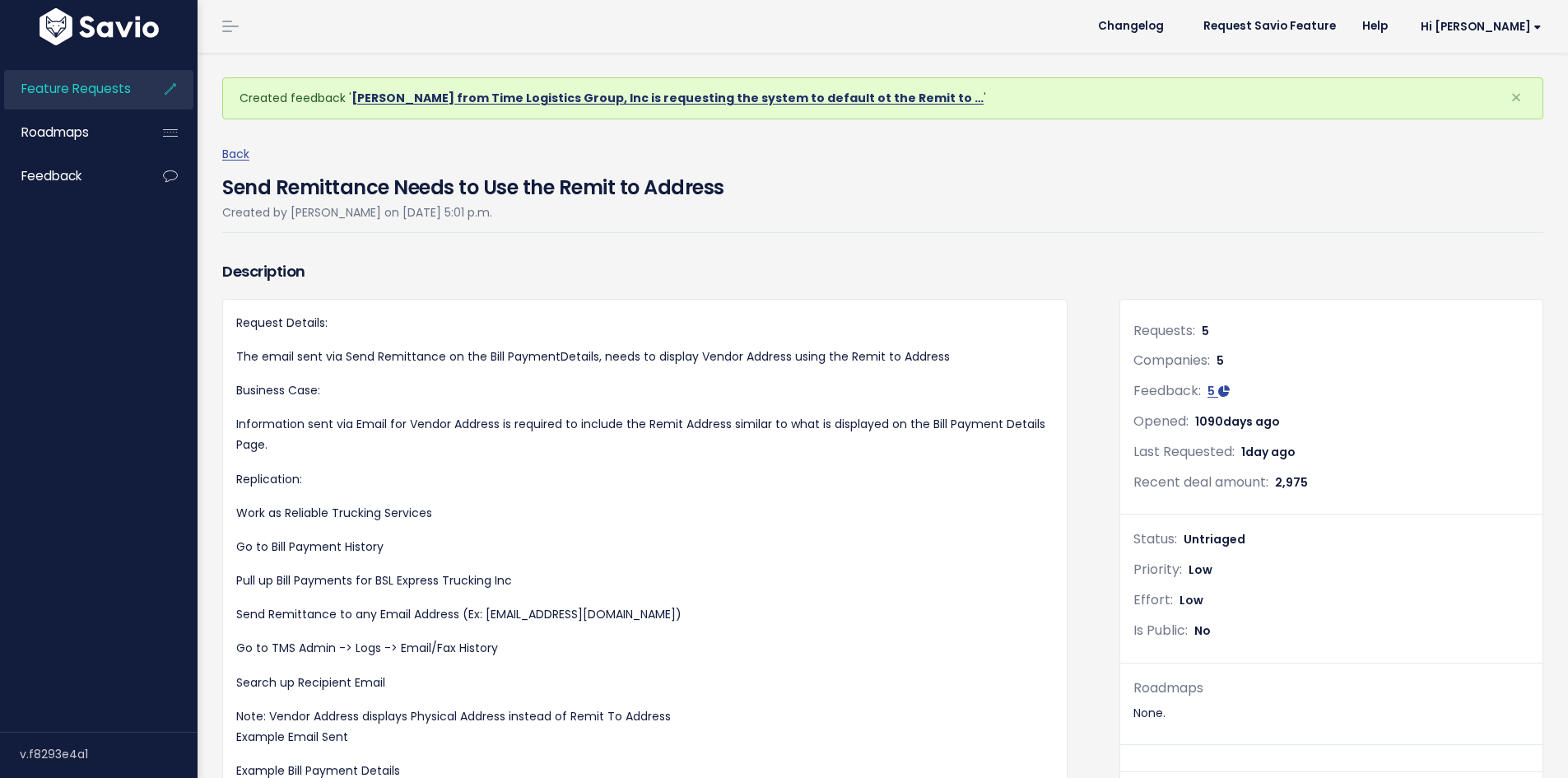
click at [795, 99] on link "Karen Schwantes from Time Logistics Group, Inc is requesting the system to defa…" at bounding box center [667, 97] width 632 height 16
